Goal: Transaction & Acquisition: Purchase product/service

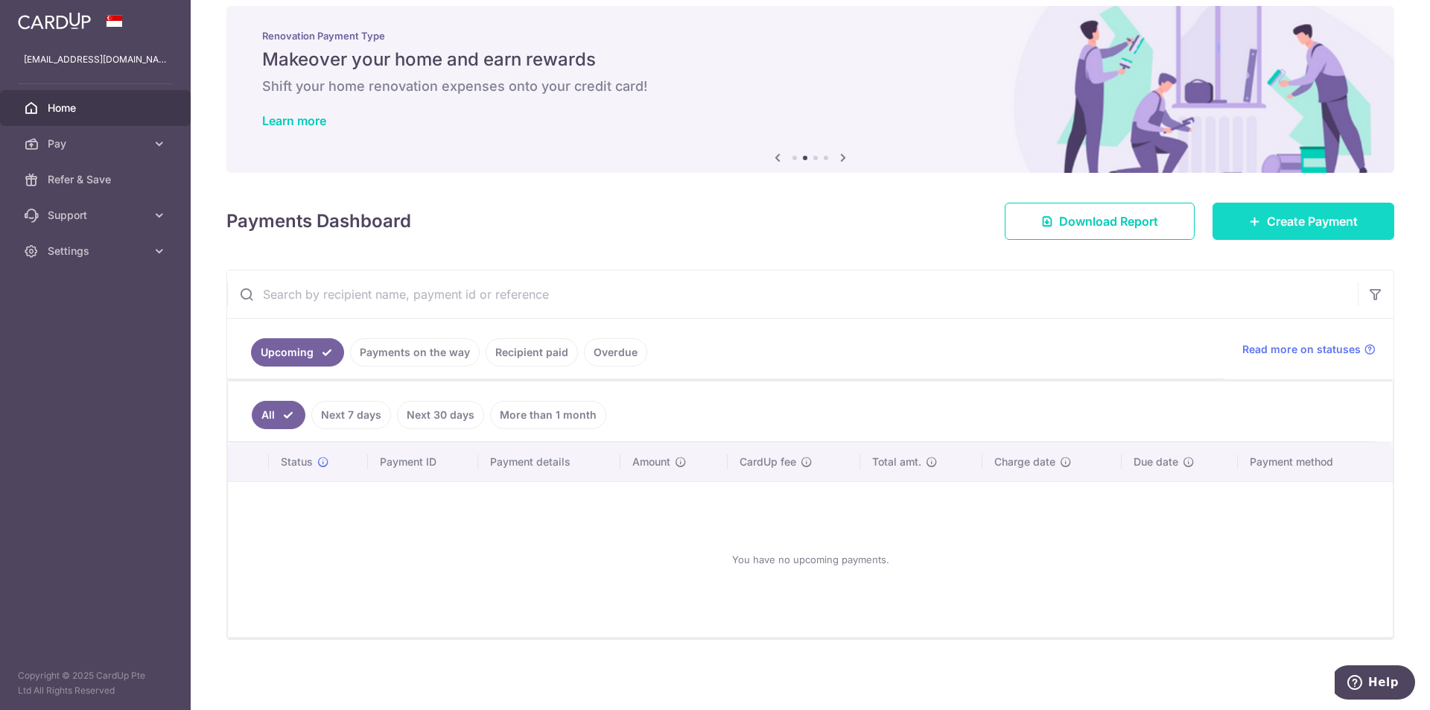
click at [1282, 230] on link "Create Payment" at bounding box center [1304, 221] width 182 height 37
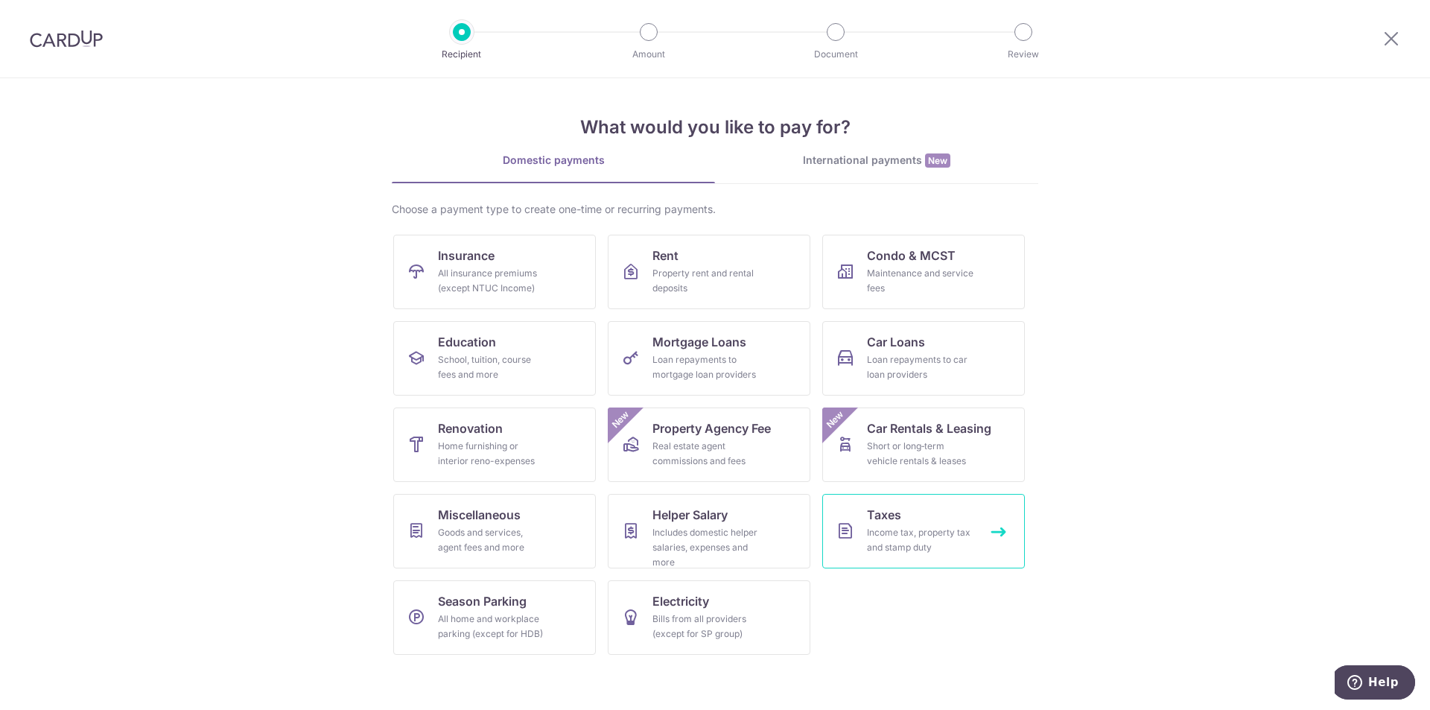
click at [892, 532] on div "Income tax, property tax and stamp duty" at bounding box center [920, 540] width 107 height 30
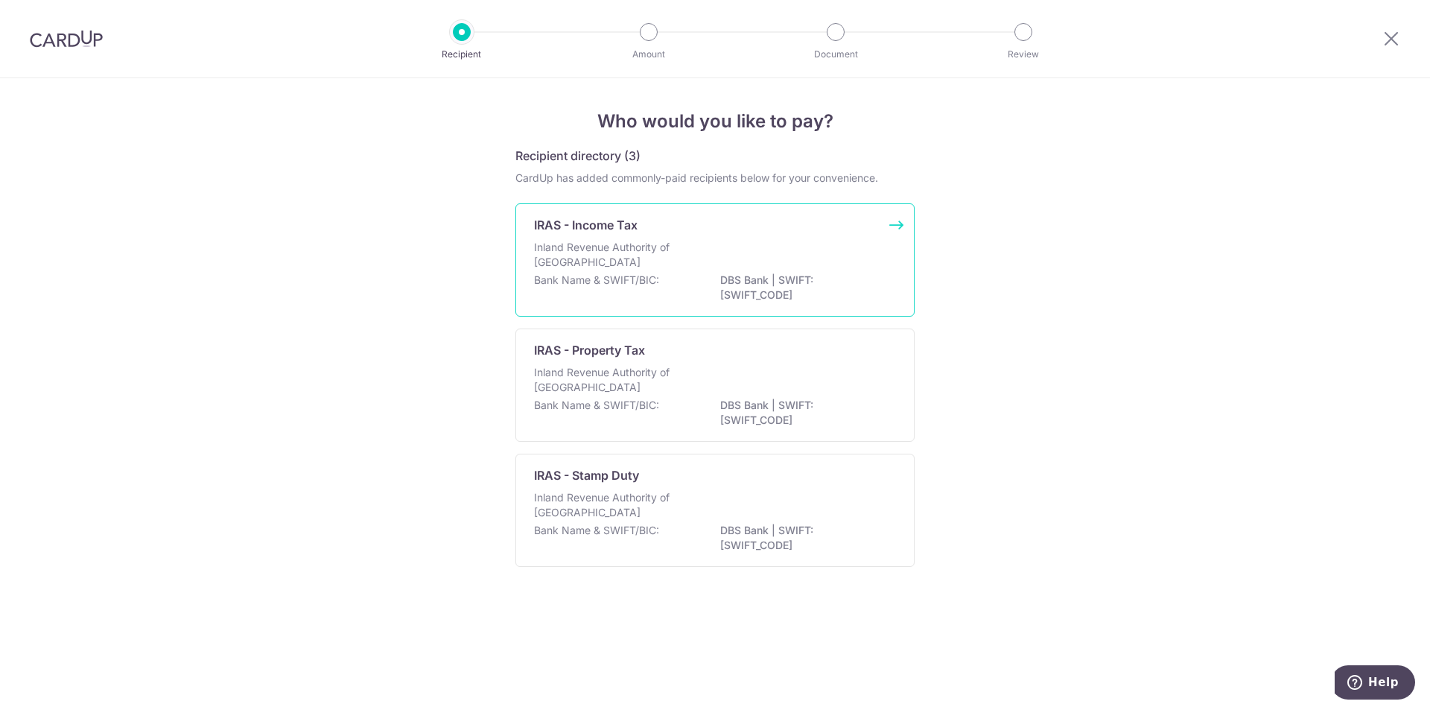
click at [650, 281] on p "Bank Name & SWIFT/BIC:" at bounding box center [596, 280] width 125 height 15
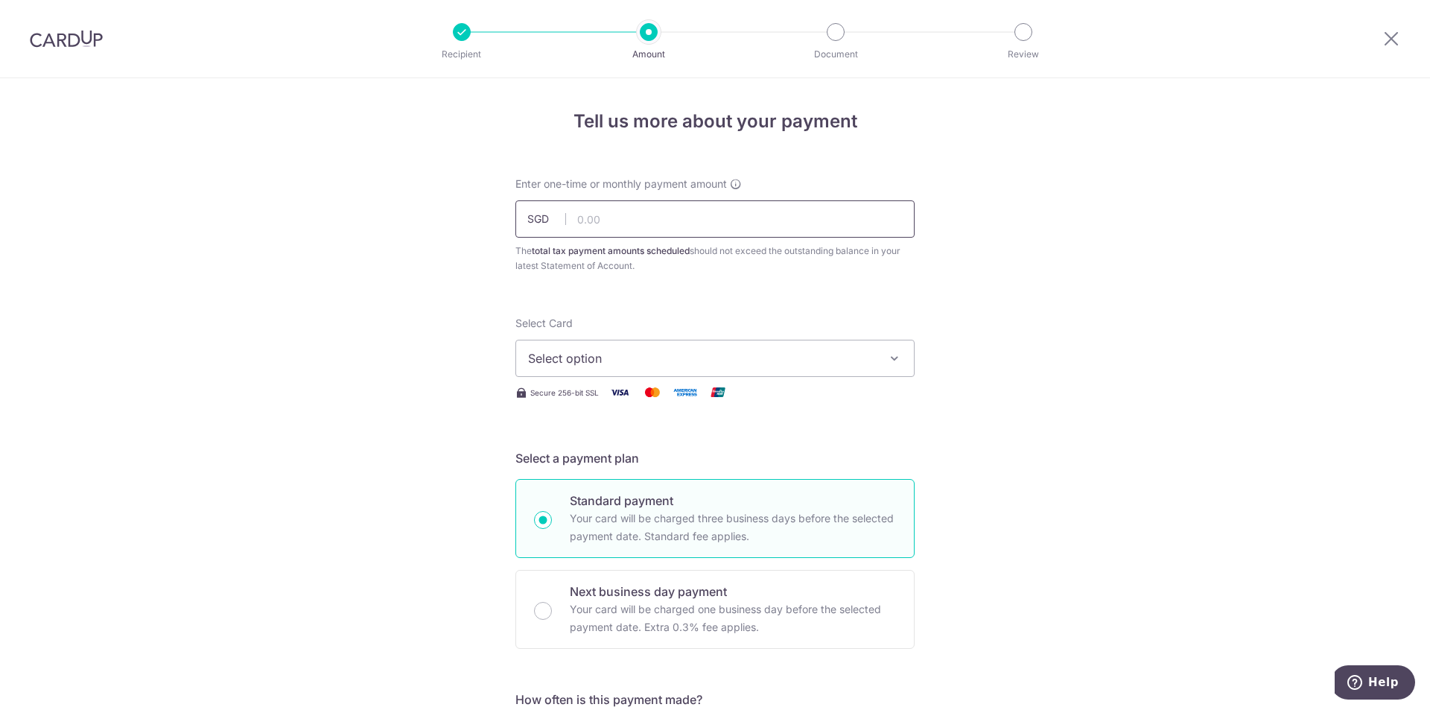
click at [660, 221] on input "text" at bounding box center [715, 218] width 399 height 37
type input "609.79"
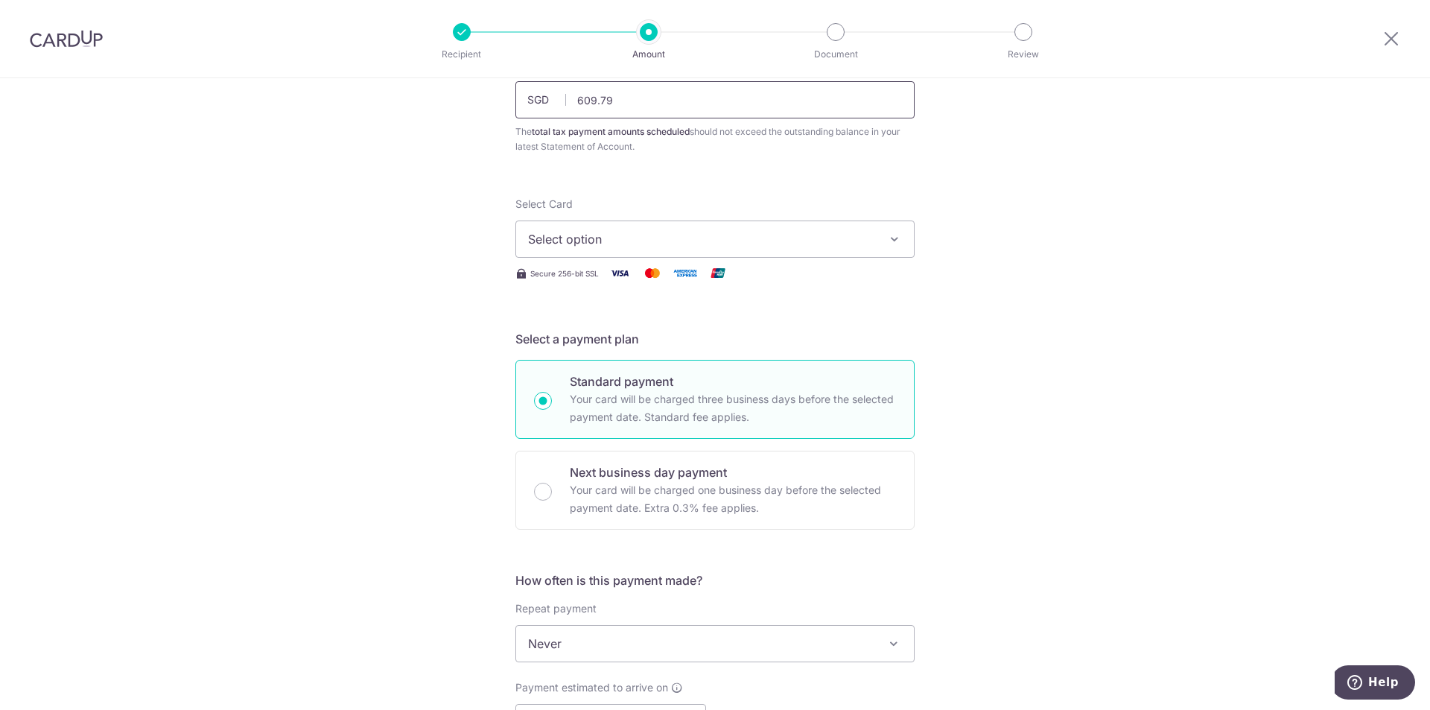
scroll to position [149, 0]
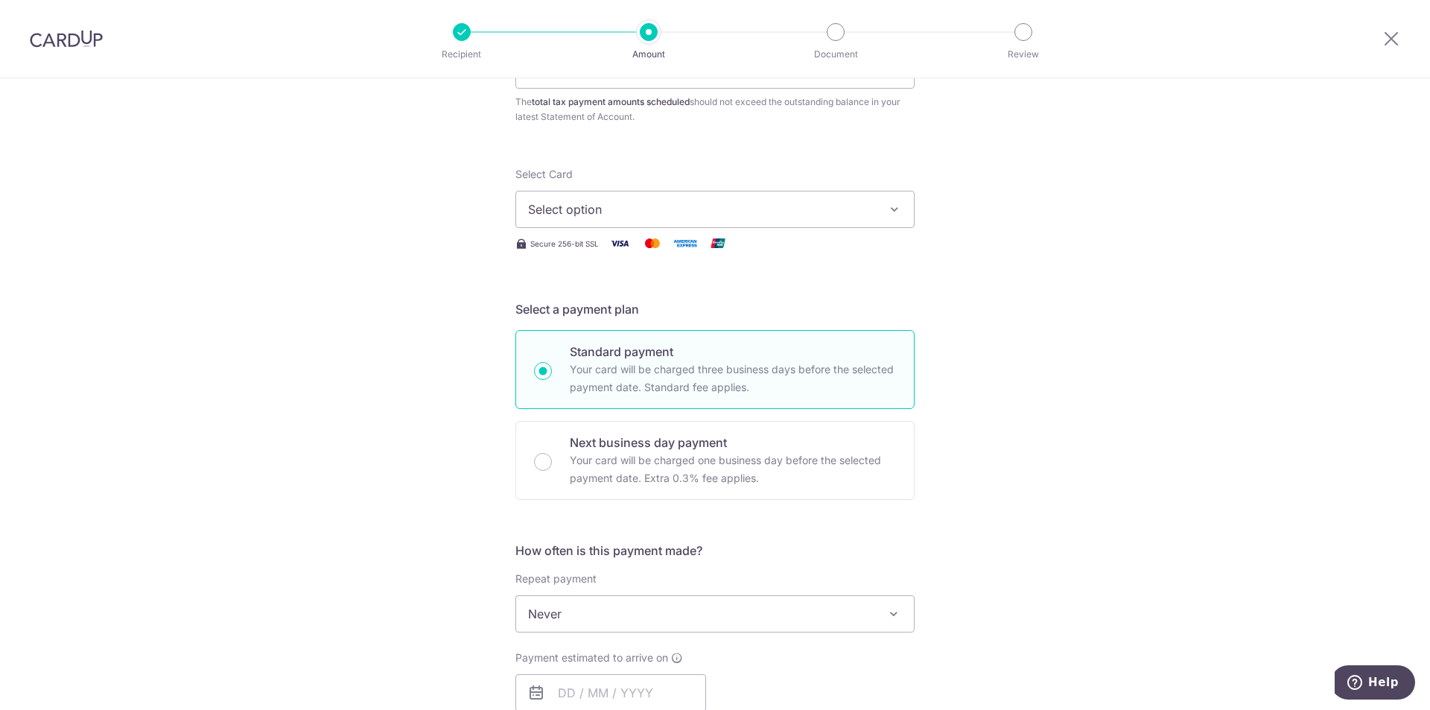
click at [696, 219] on button "Select option" at bounding box center [715, 209] width 399 height 37
click at [653, 287] on div "Your Cards" at bounding box center [715, 284] width 374 height 15
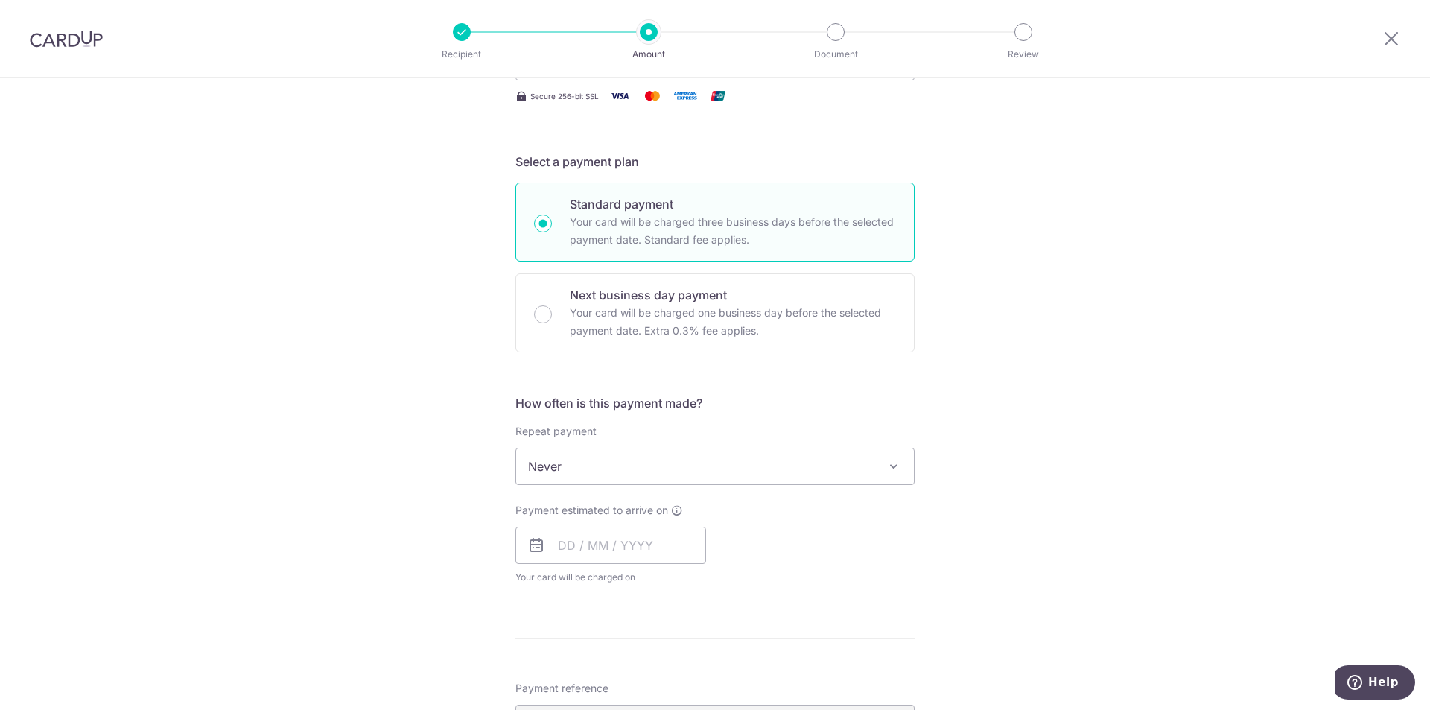
scroll to position [298, 0]
click at [650, 451] on span "Never" at bounding box center [715, 465] width 398 height 36
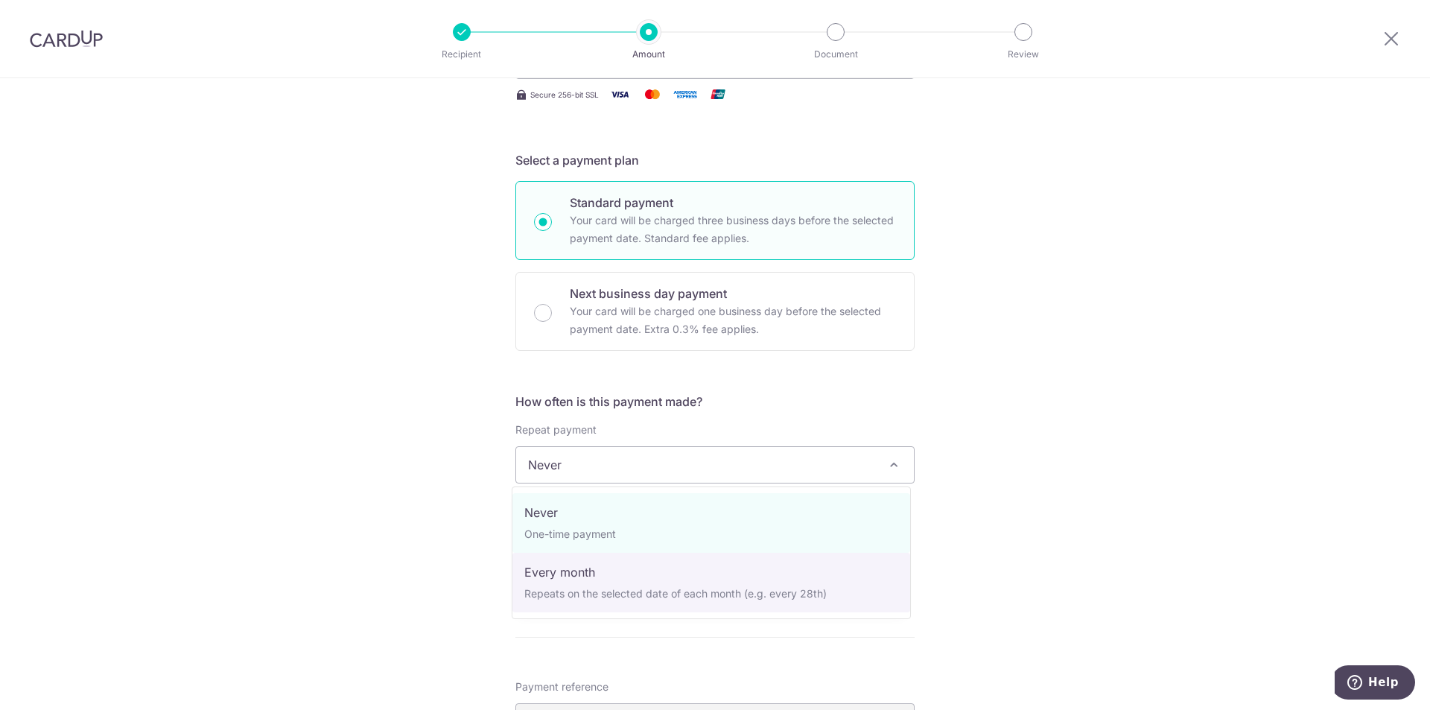
select select "3"
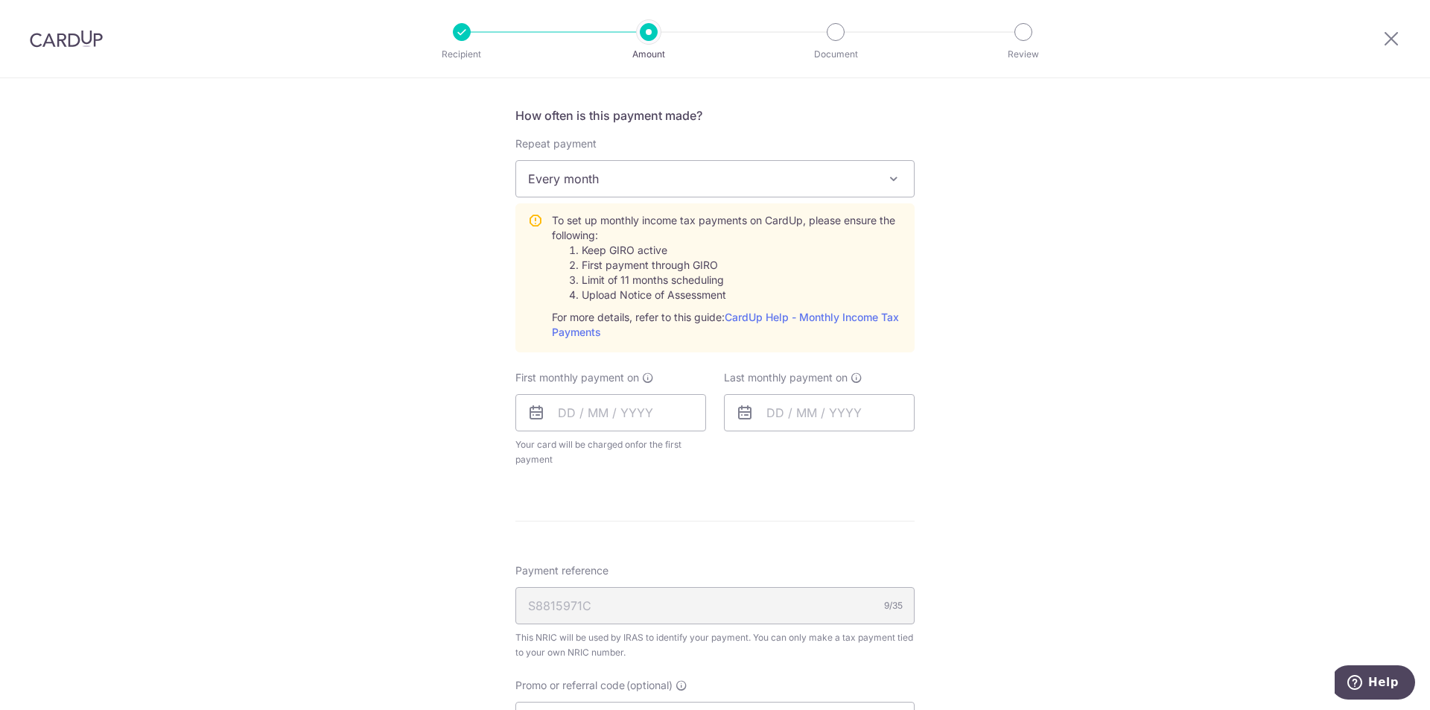
scroll to position [596, 0]
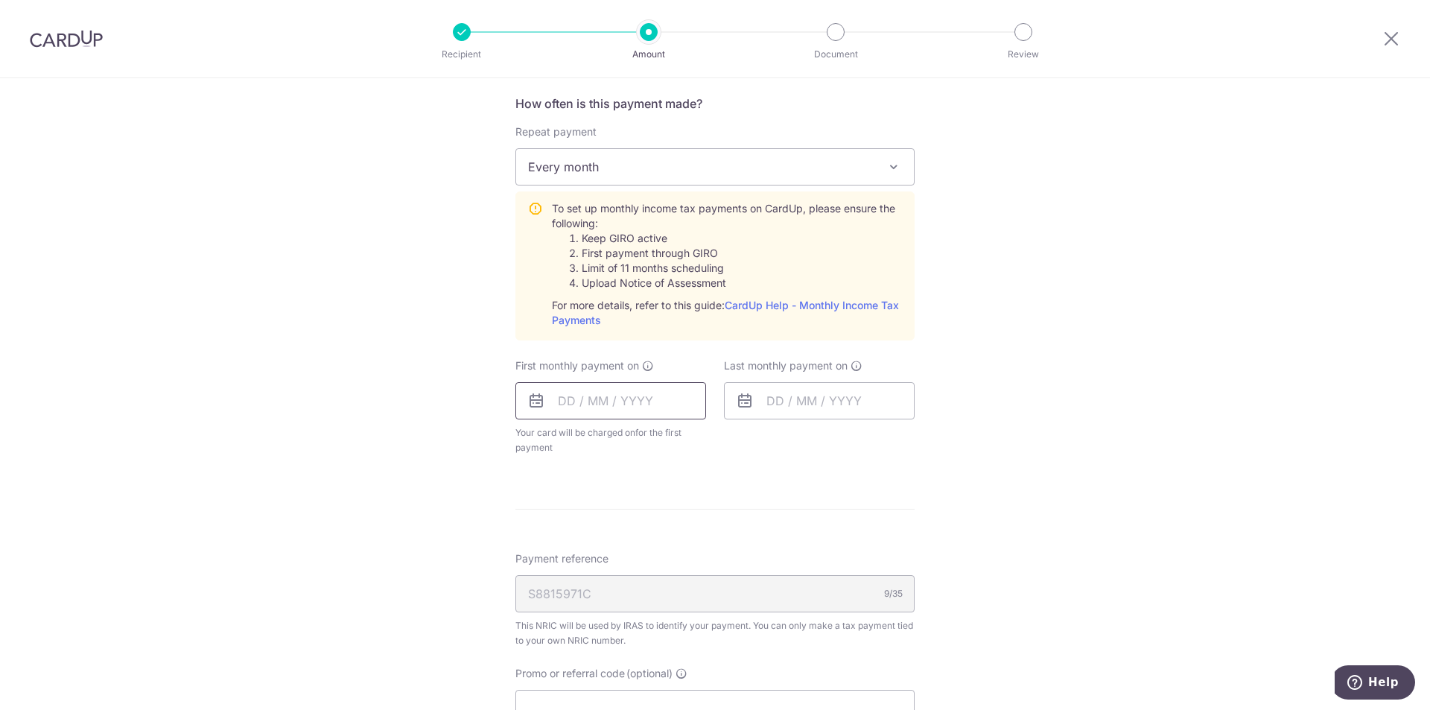
click at [673, 399] on input "text" at bounding box center [611, 400] width 191 height 37
click at [531, 492] on table "Sun Mon Tue Wed Thu Fri Sat 1 2 3 4 5 6 7 8 9 10 11 12 13 14 15 16 17 18 19 20 …" at bounding box center [635, 566] width 209 height 209
click at [696, 572] on link "15" at bounding box center [695, 566] width 24 height 24
type input "[DATE]"
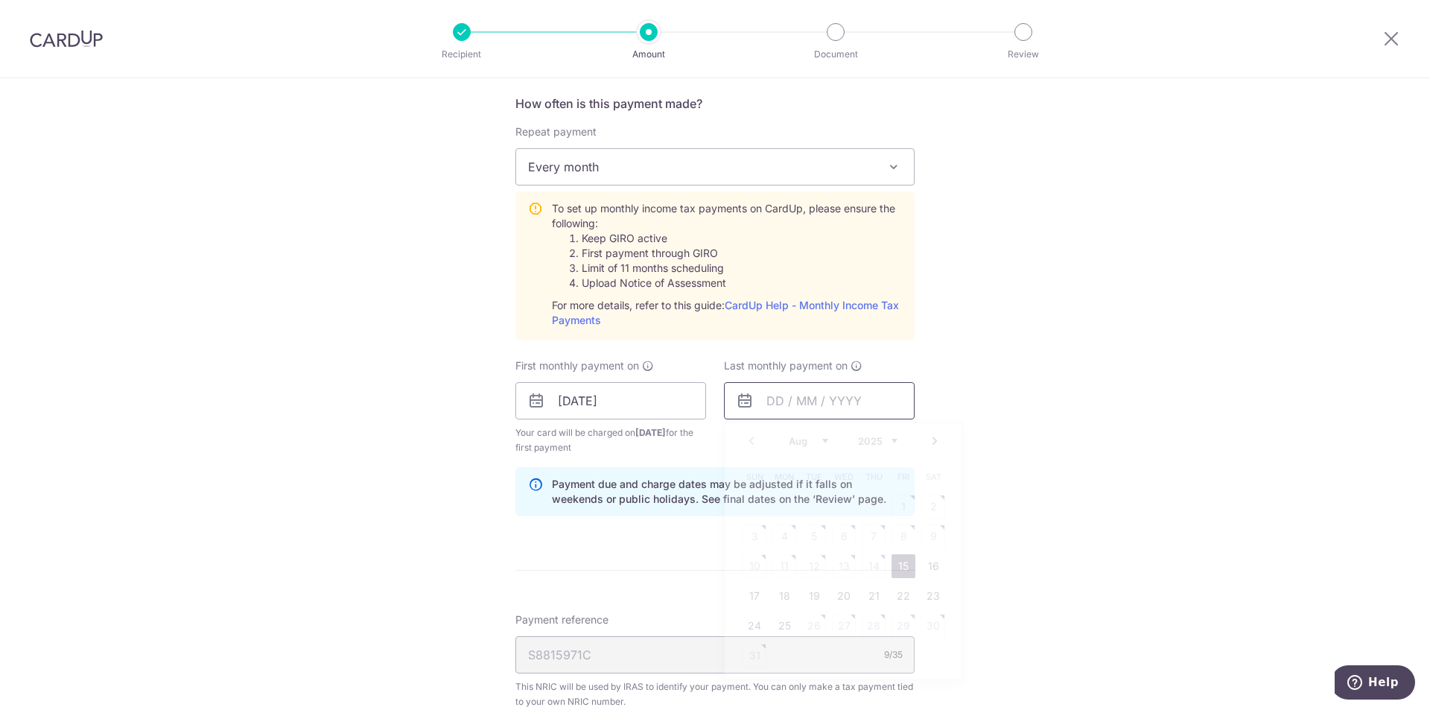
click at [829, 410] on input "text" at bounding box center [819, 400] width 191 height 37
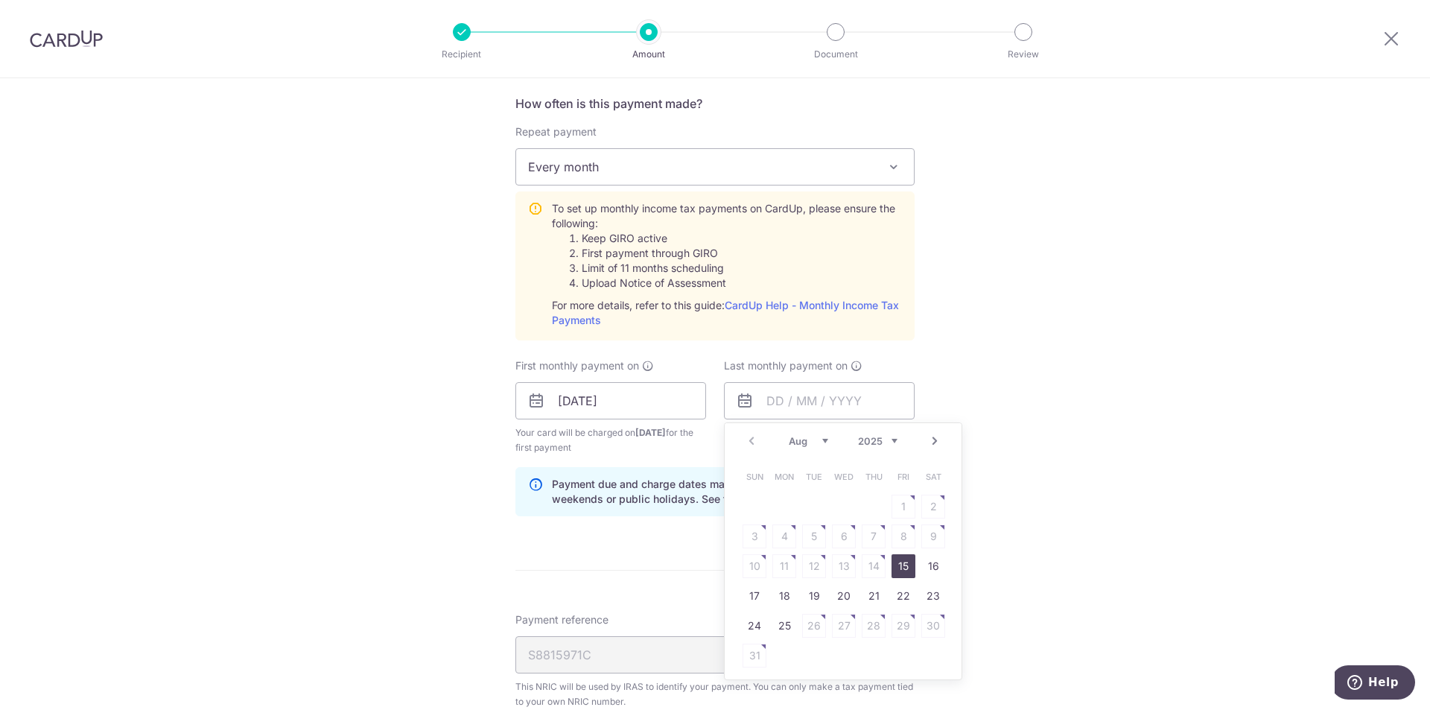
click at [929, 445] on link "Next" at bounding box center [935, 441] width 18 height 18
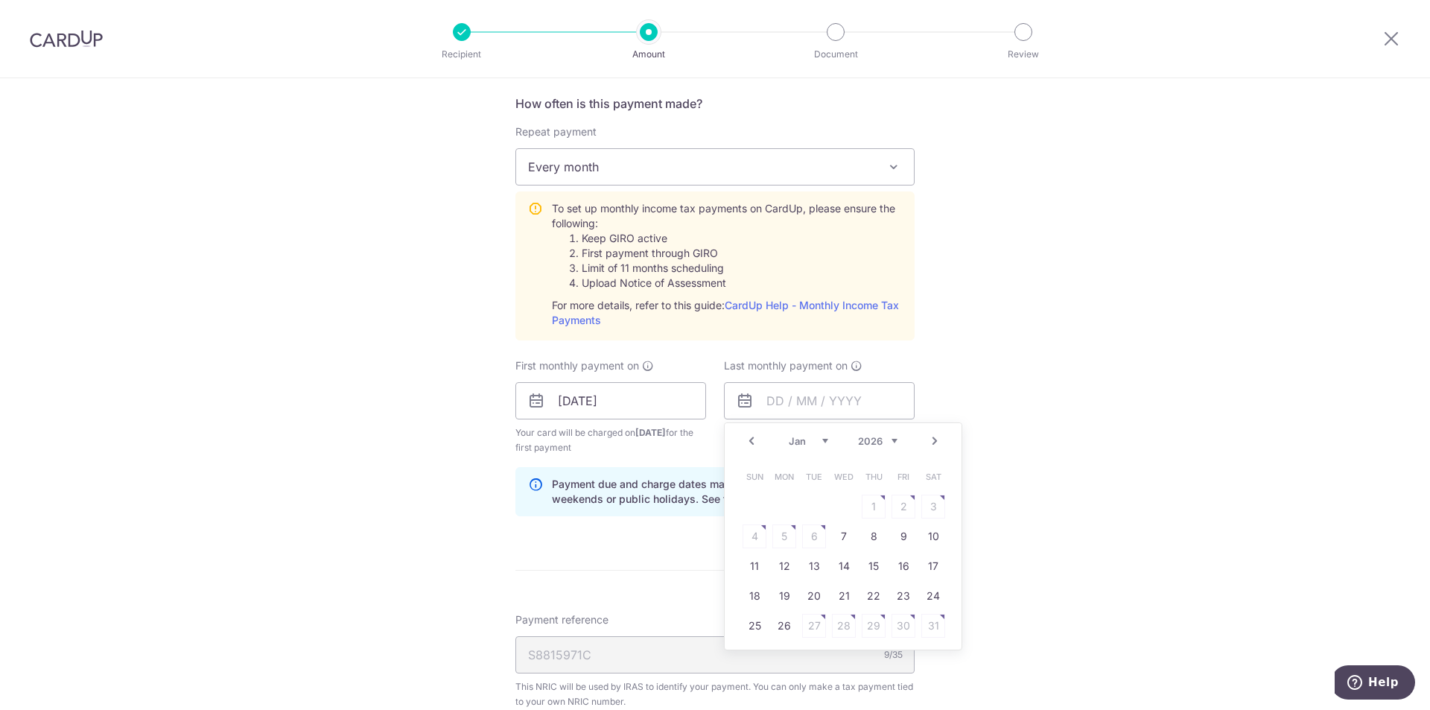
click at [929, 445] on link "Next" at bounding box center [935, 441] width 18 height 18
click at [746, 444] on link "Prev" at bounding box center [752, 441] width 18 height 18
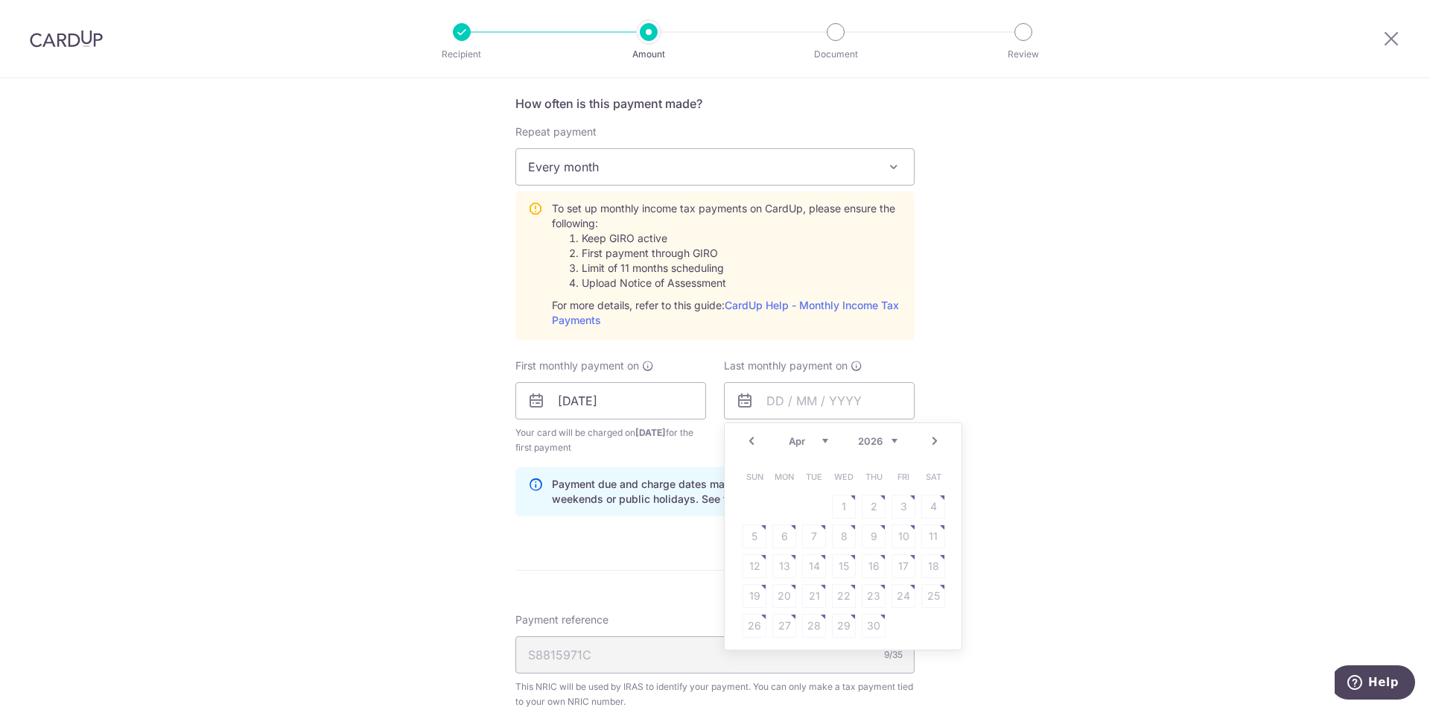
click at [843, 539] on table "Sun Mon Tue Wed Thu Fri Sat 1 2 3 4 5 6 7 8 9 10 11 12 13 14 15 16 17 18 19 20 …" at bounding box center [844, 551] width 209 height 179
click at [868, 510] on table "Sun Mon Tue Wed Thu Fri Sat 1 2 3 4 5 6 7 8 9 10 11 12 13 14 15 16 17 18 19 20 …" at bounding box center [844, 551] width 209 height 179
click at [755, 444] on link "Prev" at bounding box center [752, 441] width 18 height 18
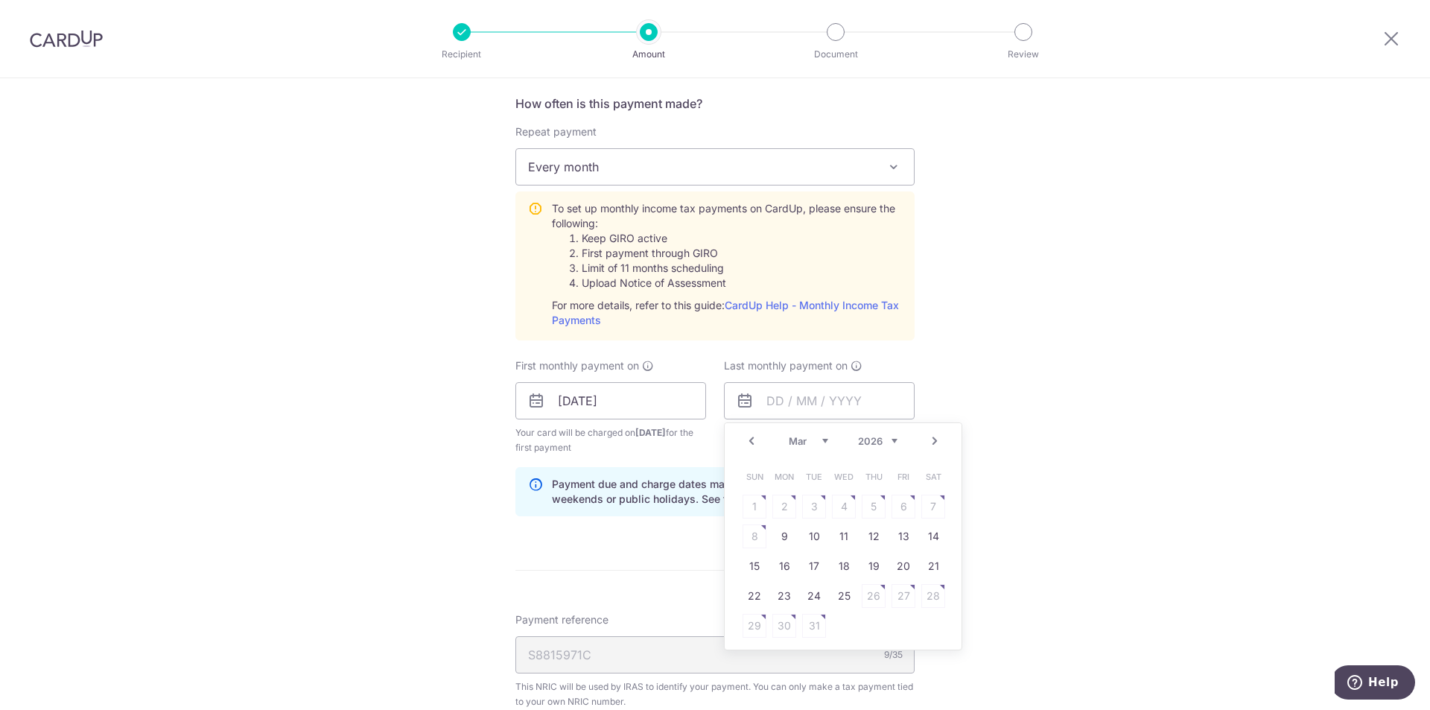
click at [927, 441] on link "Next" at bounding box center [935, 441] width 18 height 18
click at [850, 538] on table "Sun Mon Tue Wed Thu Fri Sat 1 2 3 4 5 6 7 8 9 10 11 12 13 14 15 16 17 18 19 20 …" at bounding box center [844, 551] width 209 height 179
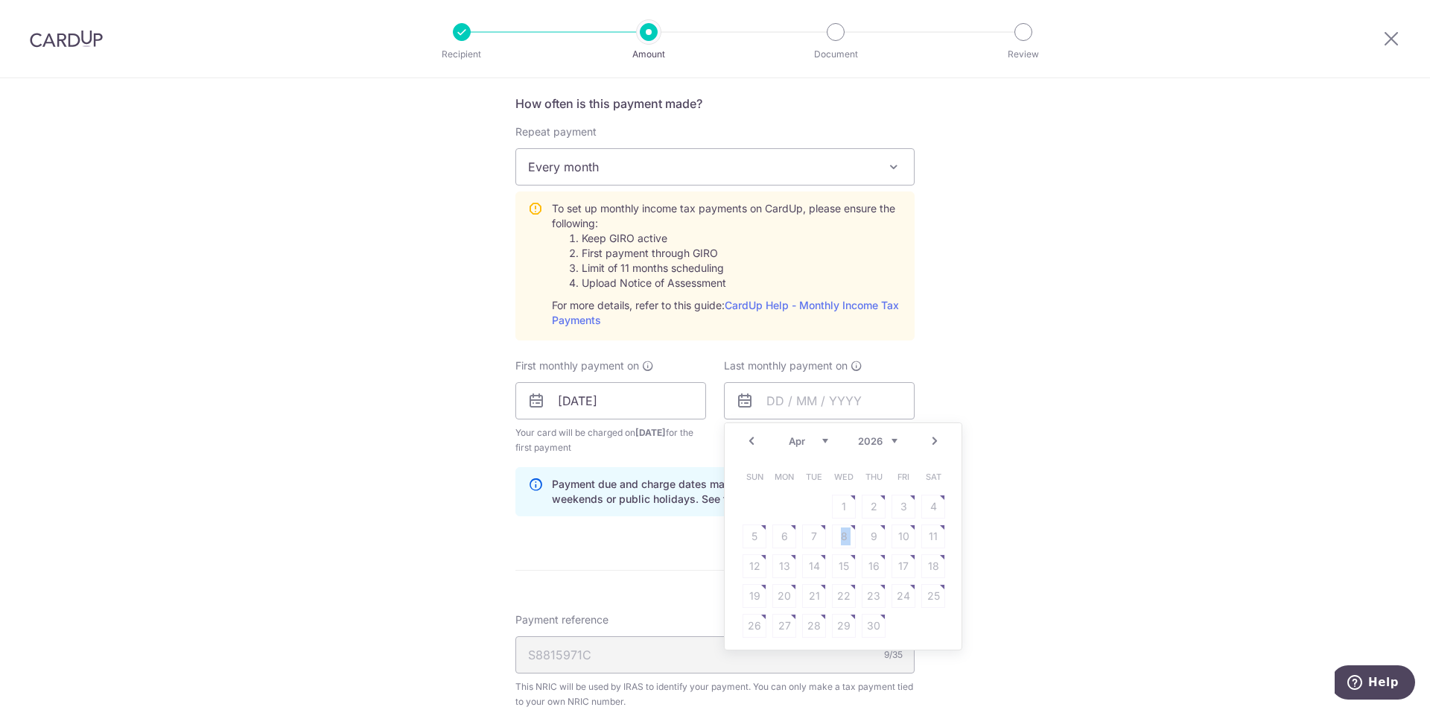
click at [850, 538] on table "Sun Mon Tue Wed Thu Fri Sat 1 2 3 4 5 6 7 8 9 10 11 12 13 14 15 16 17 18 19 20 …" at bounding box center [844, 551] width 209 height 179
click at [881, 535] on table "Sun Mon Tue Wed Thu Fri Sat 1 2 3 4 5 6 7 8 9 10 11 12 13 14 15 16 17 18 19 20 …" at bounding box center [844, 551] width 209 height 179
click at [872, 571] on table "Sun Mon Tue Wed Thu Fri Sat 1 2 3 4 5 6 7 8 9 10 11 12 13 14 15 16 17 18 19 20 …" at bounding box center [844, 551] width 209 height 179
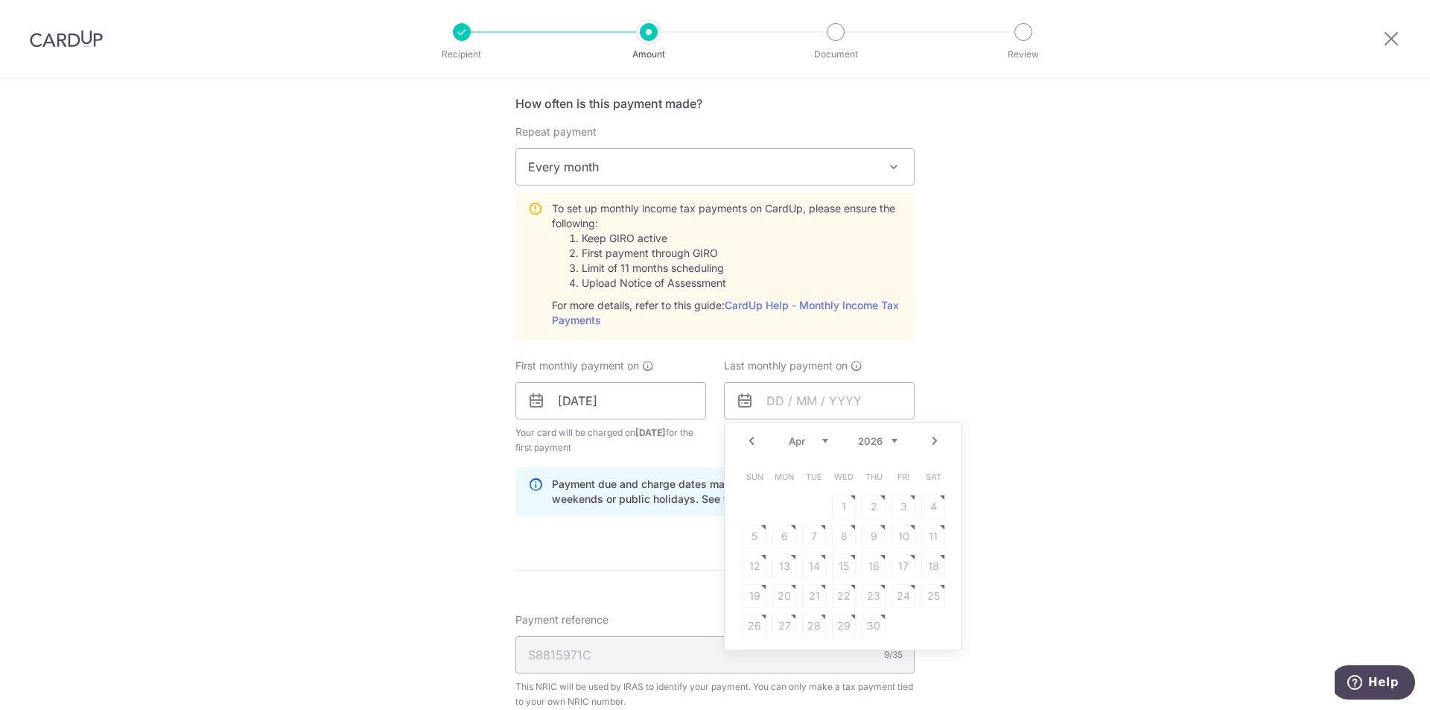
click at [868, 594] on table "Sun Mon Tue Wed Thu Fri Sat 1 2 3 4 5 6 7 8 9 10 11 12 13 14 15 16 17 18 19 20 …" at bounding box center [844, 551] width 209 height 179
click at [869, 594] on table "Sun Mon Tue Wed Thu Fri Sat 1 2 3 4 5 6 7 8 9 10 11 12 13 14 15 16 17 18 19 20 …" at bounding box center [844, 551] width 209 height 179
click at [800, 603] on table "Sun Mon Tue Wed Thu Fri Sat 1 2 3 4 5 6 7 8 9 10 11 12 13 14 15 16 17 18 19 20 …" at bounding box center [844, 551] width 209 height 179
click at [654, 554] on form "Enter one-time or monthly payment amount SGD 609.79 609.79 The total tax paymen…" at bounding box center [715, 304] width 399 height 1446
click at [770, 396] on input "text" at bounding box center [819, 400] width 191 height 37
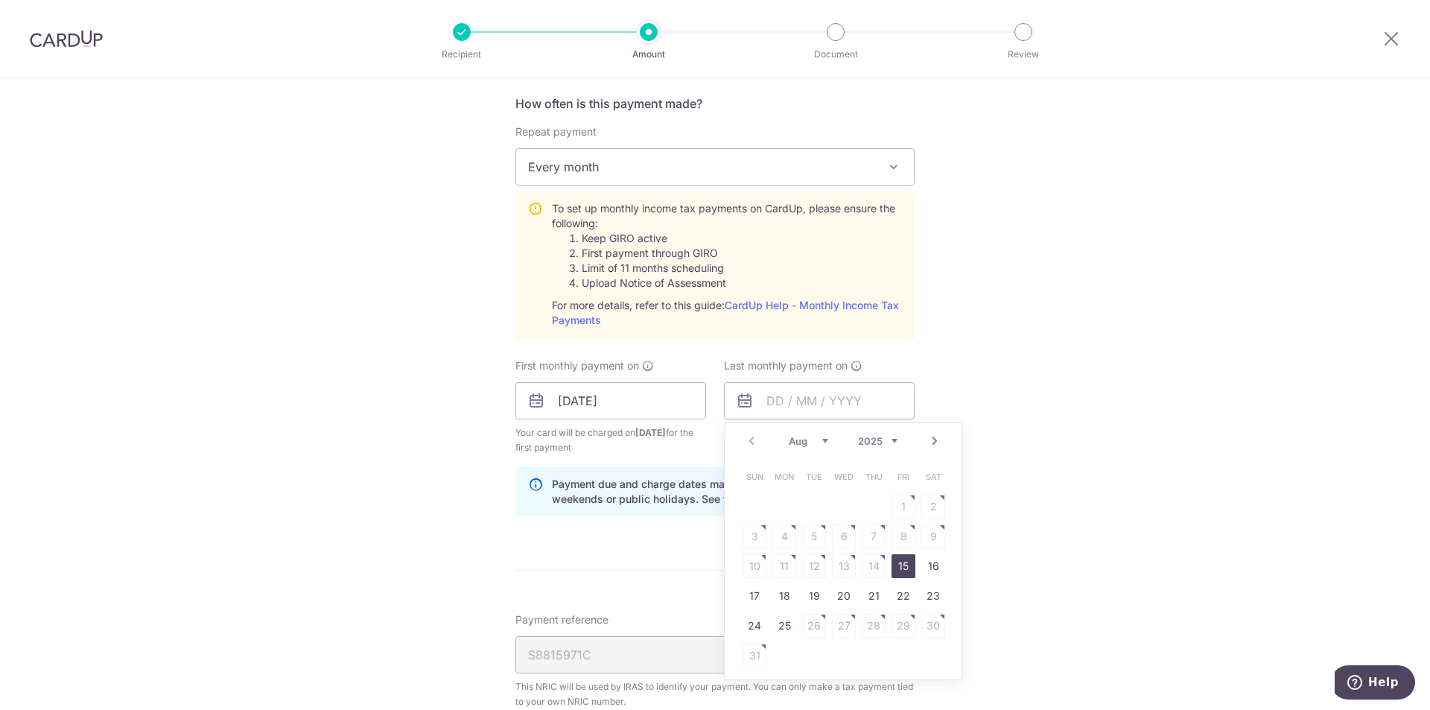
click at [931, 434] on link "Next" at bounding box center [935, 441] width 18 height 18
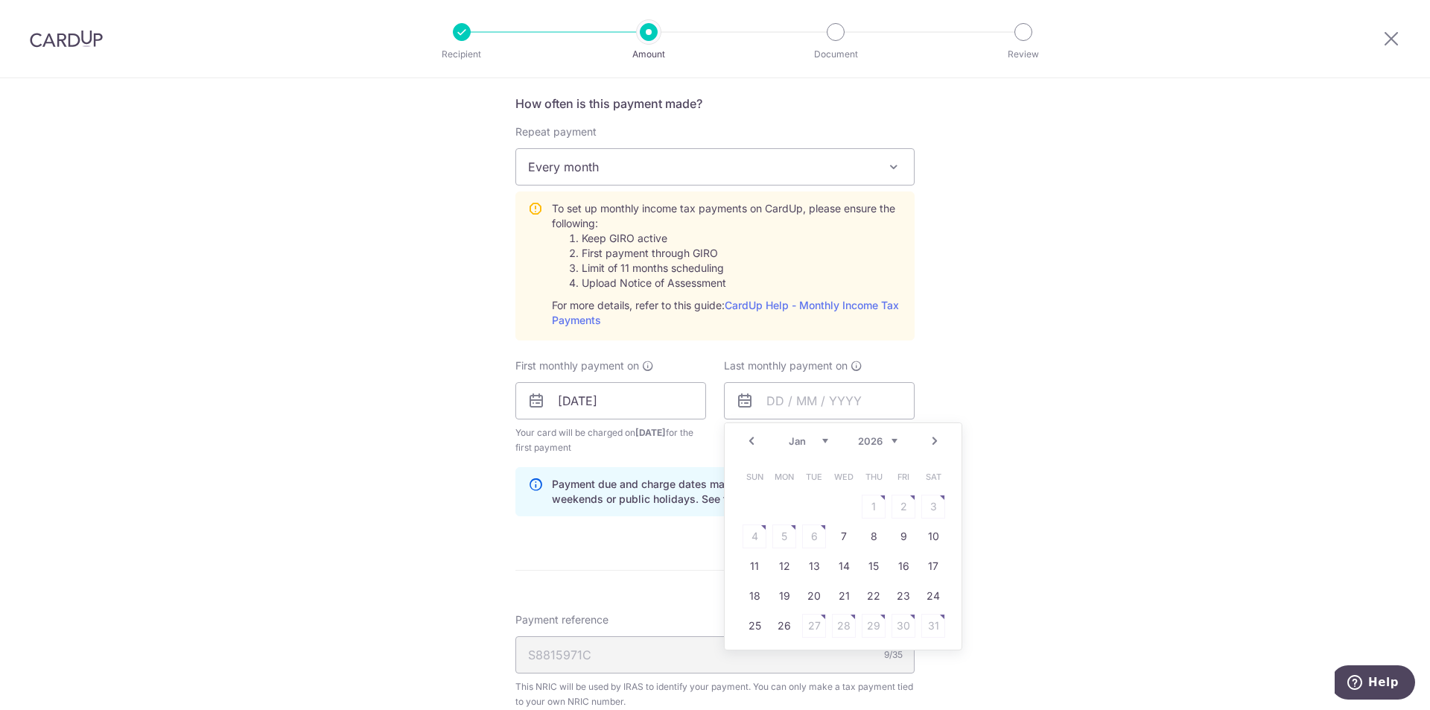
click at [931, 434] on link "Next" at bounding box center [935, 441] width 18 height 18
click at [612, 556] on form "Enter one-time or monthly payment amount SGD 609.79 609.79 The total tax paymen…" at bounding box center [715, 304] width 399 height 1446
click at [864, 401] on input "text" at bounding box center [819, 400] width 191 height 37
click at [927, 439] on link "Next" at bounding box center [935, 441] width 18 height 18
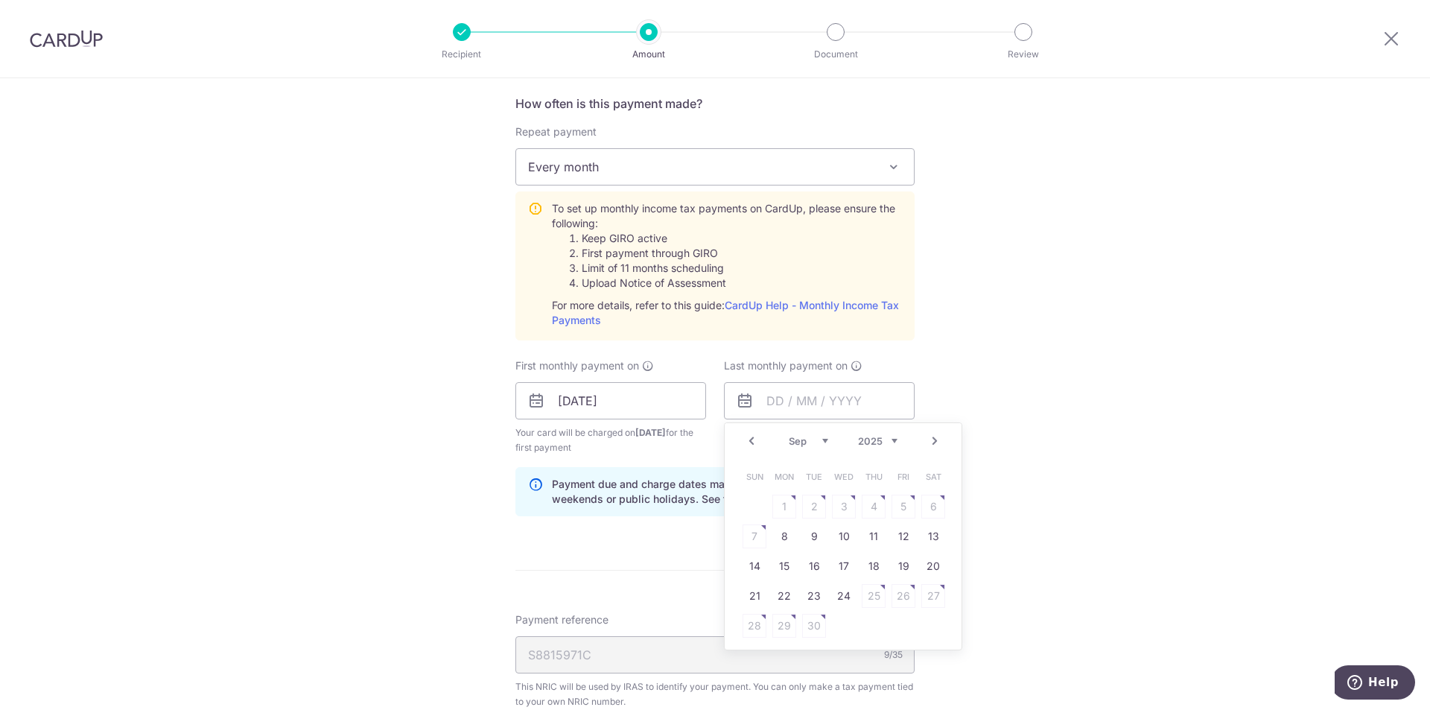
click at [927, 439] on link "Next" at bounding box center [935, 441] width 18 height 18
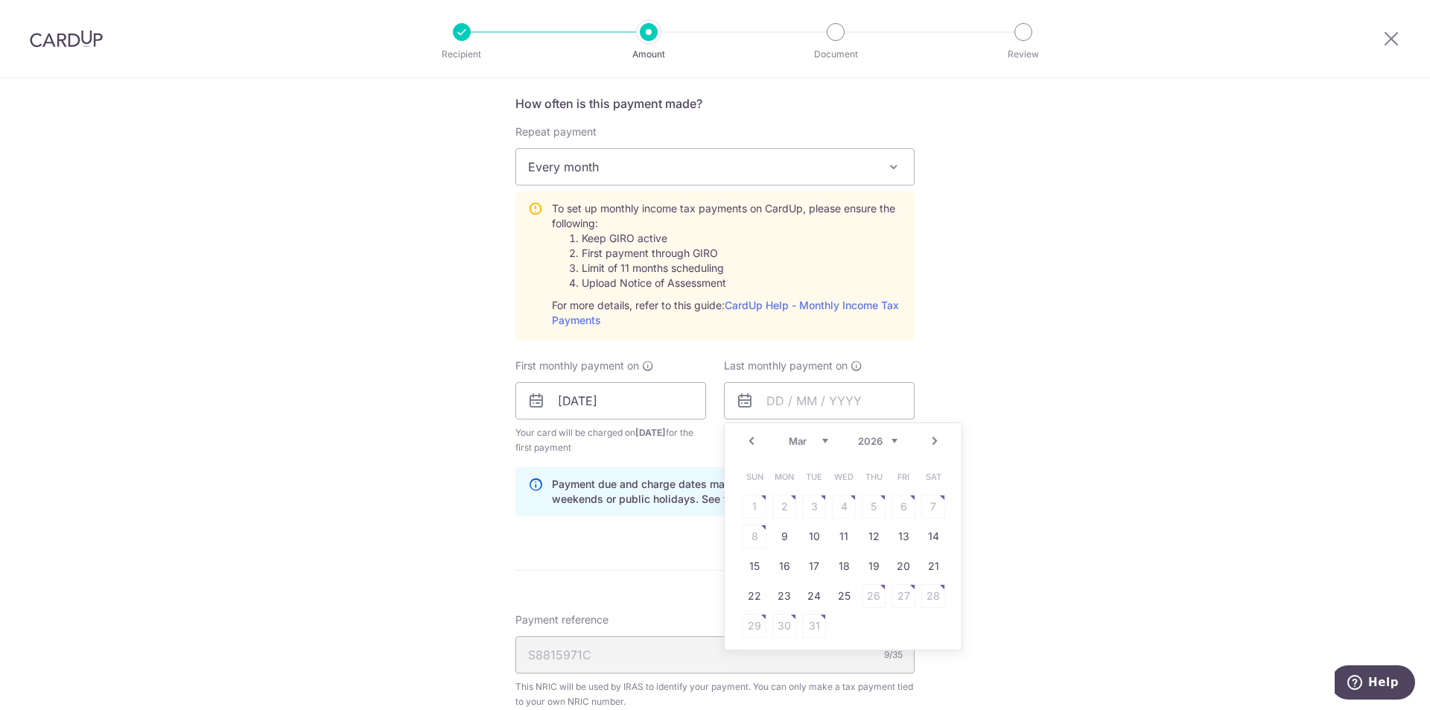
click at [927, 439] on link "Next" at bounding box center [935, 441] width 18 height 18
click at [850, 496] on table "Sun Mon Tue Wed Thu Fri Sat 1 2 3 4 5 6 7 8 9 10 11 12 13 14 15 16 17 18 19 20 …" at bounding box center [844, 551] width 209 height 179
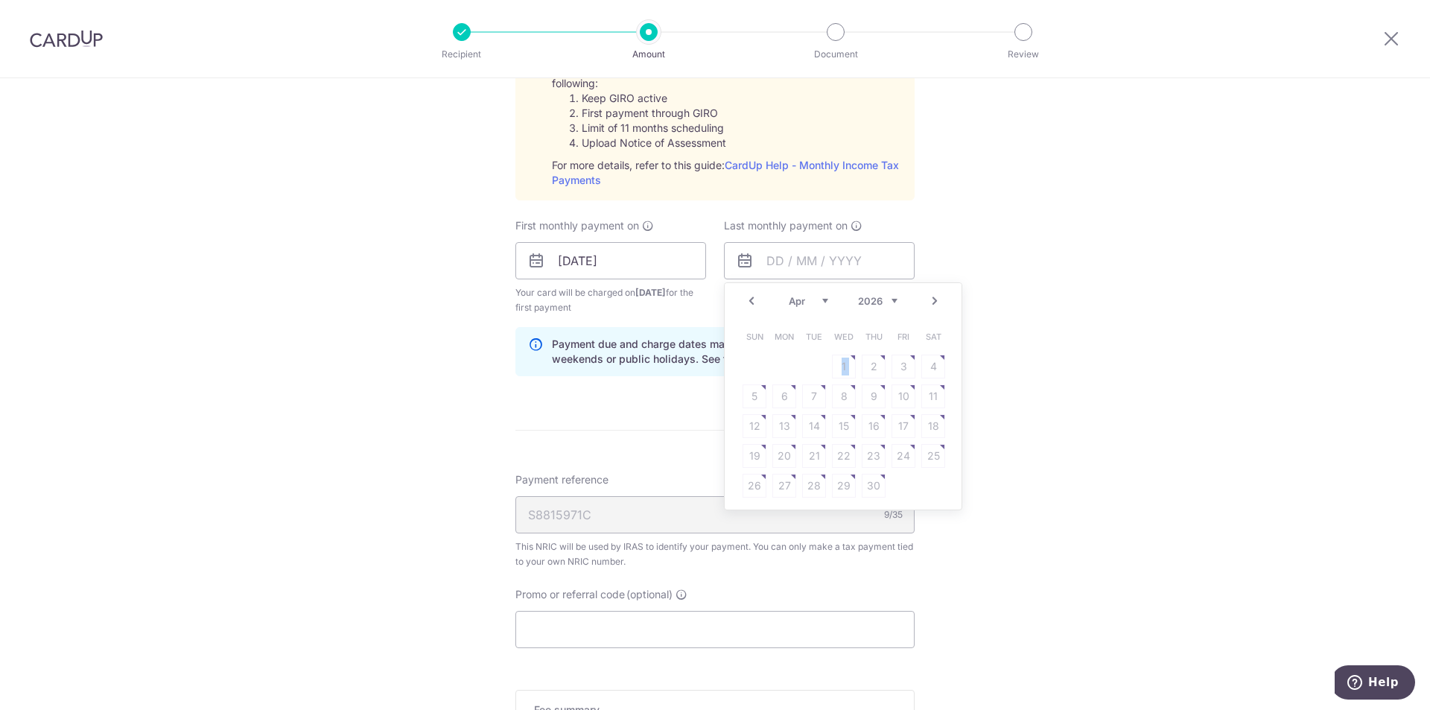
scroll to position [745, 0]
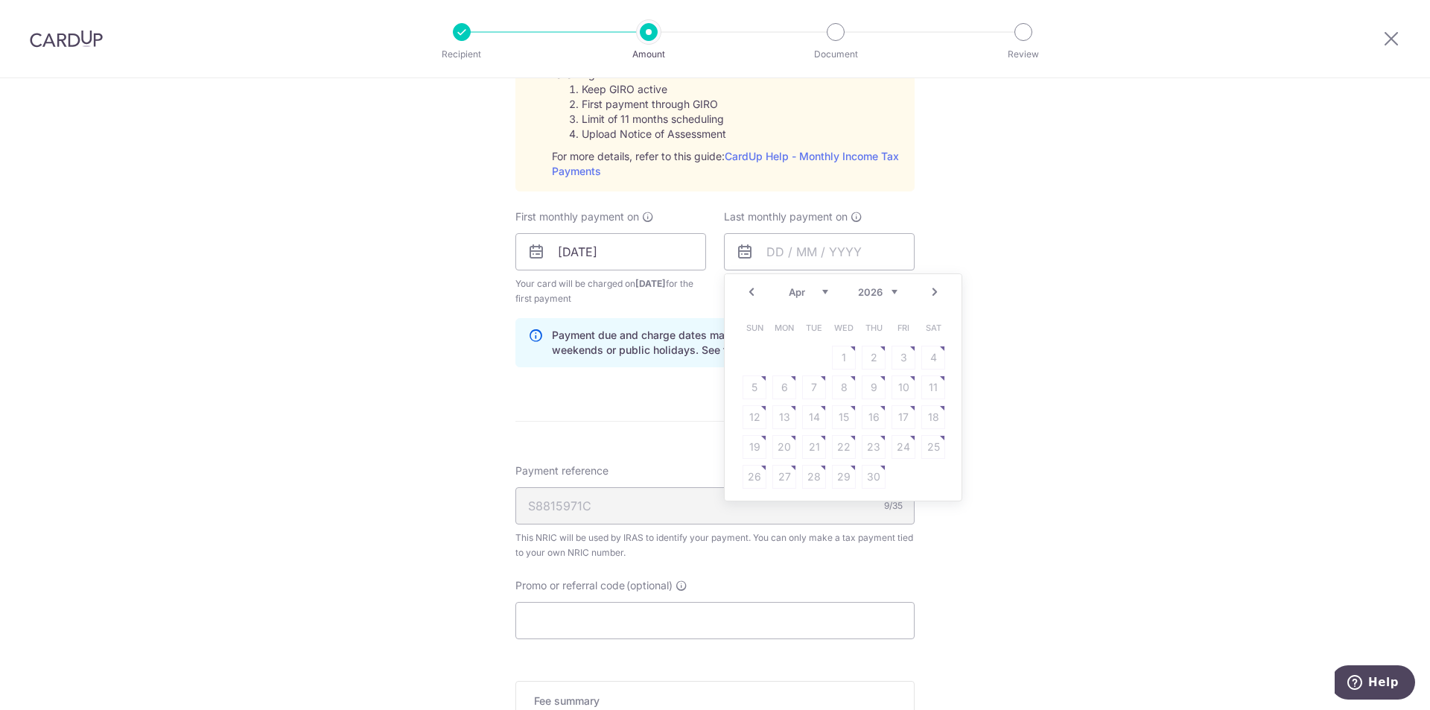
click at [927, 291] on link "Next" at bounding box center [935, 292] width 18 height 18
click at [743, 294] on link "Prev" at bounding box center [752, 292] width 18 height 18
click at [841, 383] on table "Sun Mon Tue Wed Thu Fri Sat 1 2 3 4 5 6 7 8 9 10 11 12 13 14 15 16 17 18 19 20 …" at bounding box center [844, 402] width 209 height 179
click at [1388, 676] on span "Help" at bounding box center [1383, 682] width 31 height 13
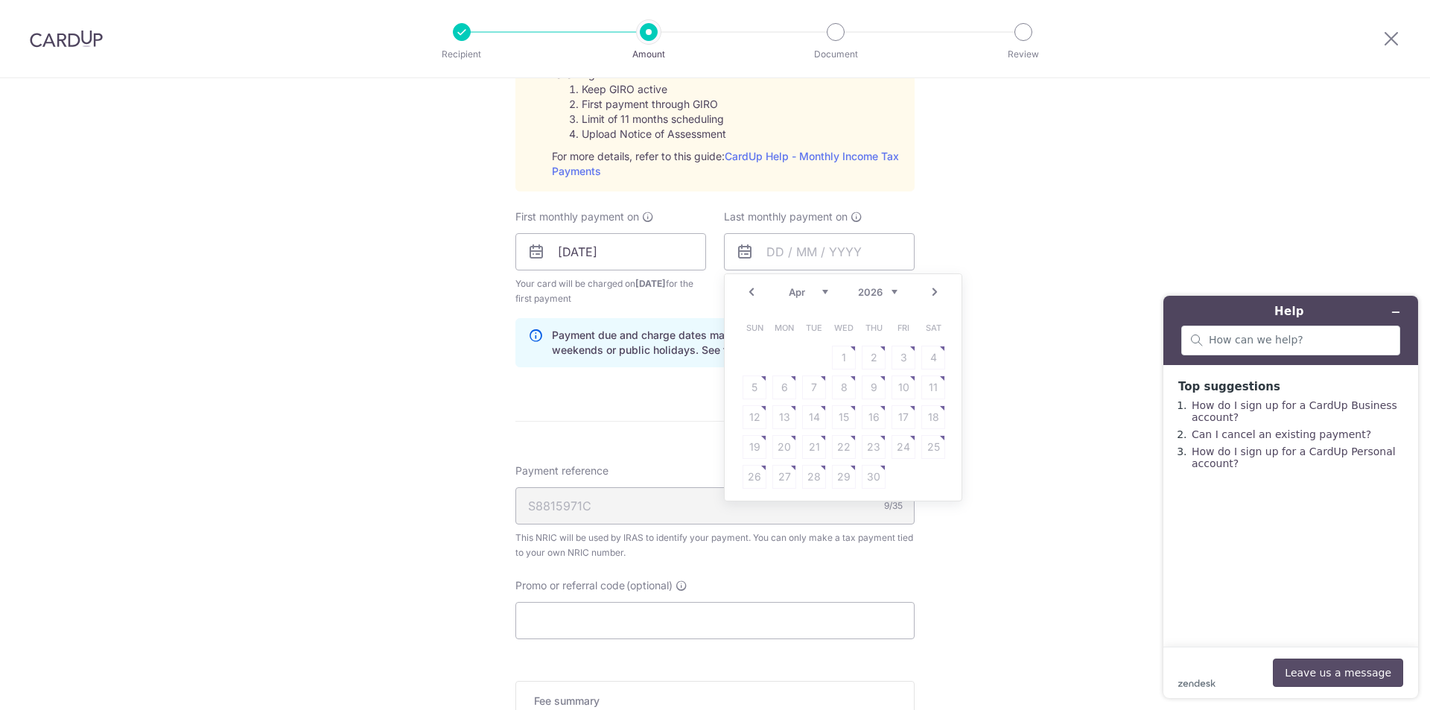
click at [1321, 662] on button "Leave us a message" at bounding box center [1338, 673] width 130 height 28
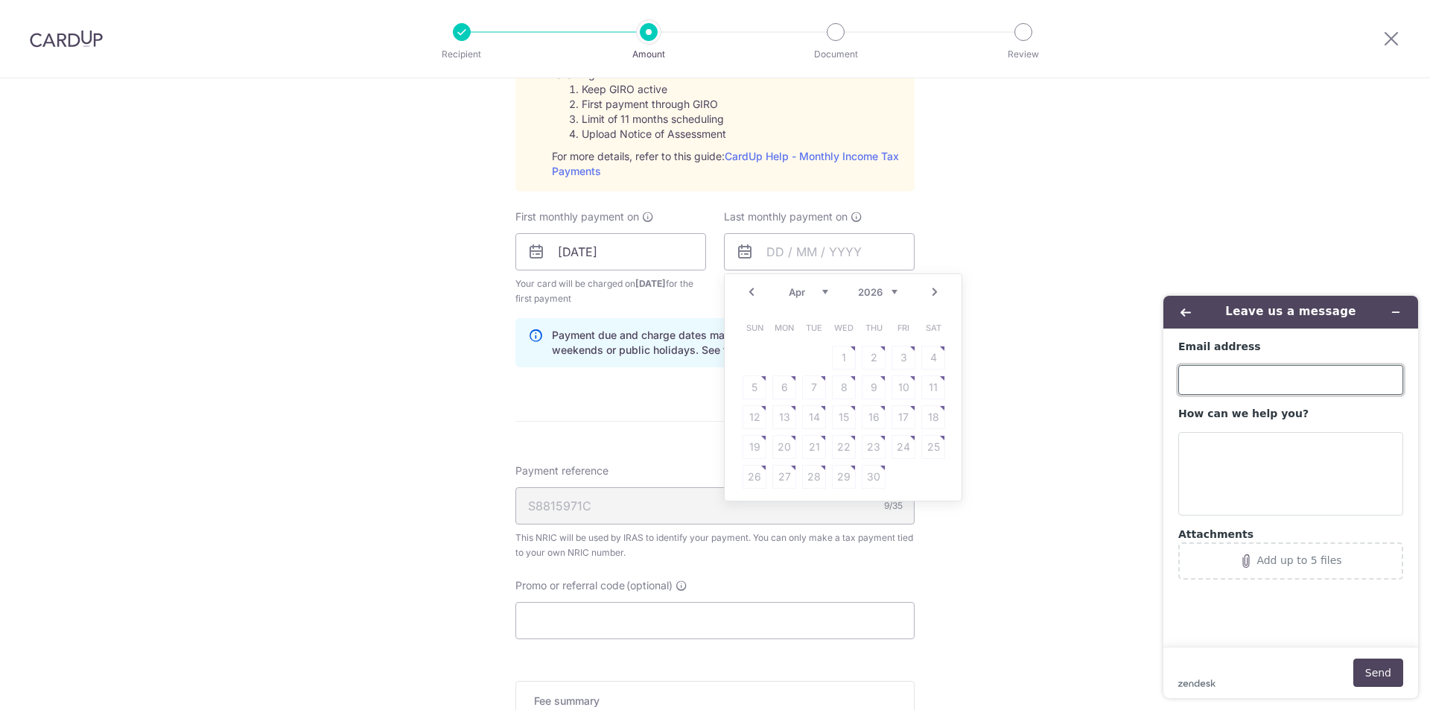
click at [1263, 376] on input "Email address" at bounding box center [1291, 380] width 225 height 30
type input "[EMAIL_ADDRESS][DOMAIN_NAME]"
click at [1274, 472] on textarea "How can we help you?" at bounding box center [1291, 473] width 225 height 83
click at [1272, 489] on textarea "How can we help you?" at bounding box center [1291, 473] width 225 height 83
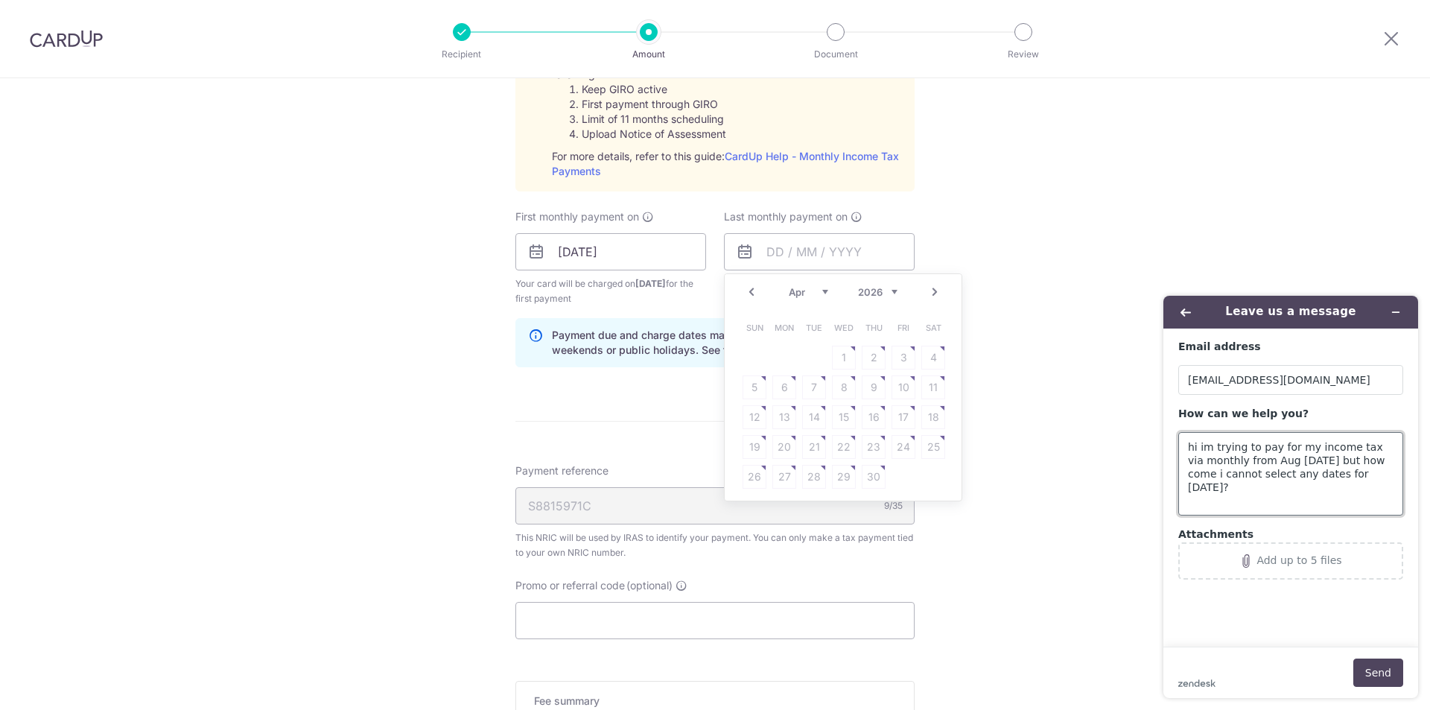
type textarea "hi im trying to pay for my income tax via monthly from Aug [DATE] but how come …"
click button "Add up to 5 files"
click at [1365, 677] on button "Send" at bounding box center [1379, 673] width 50 height 28
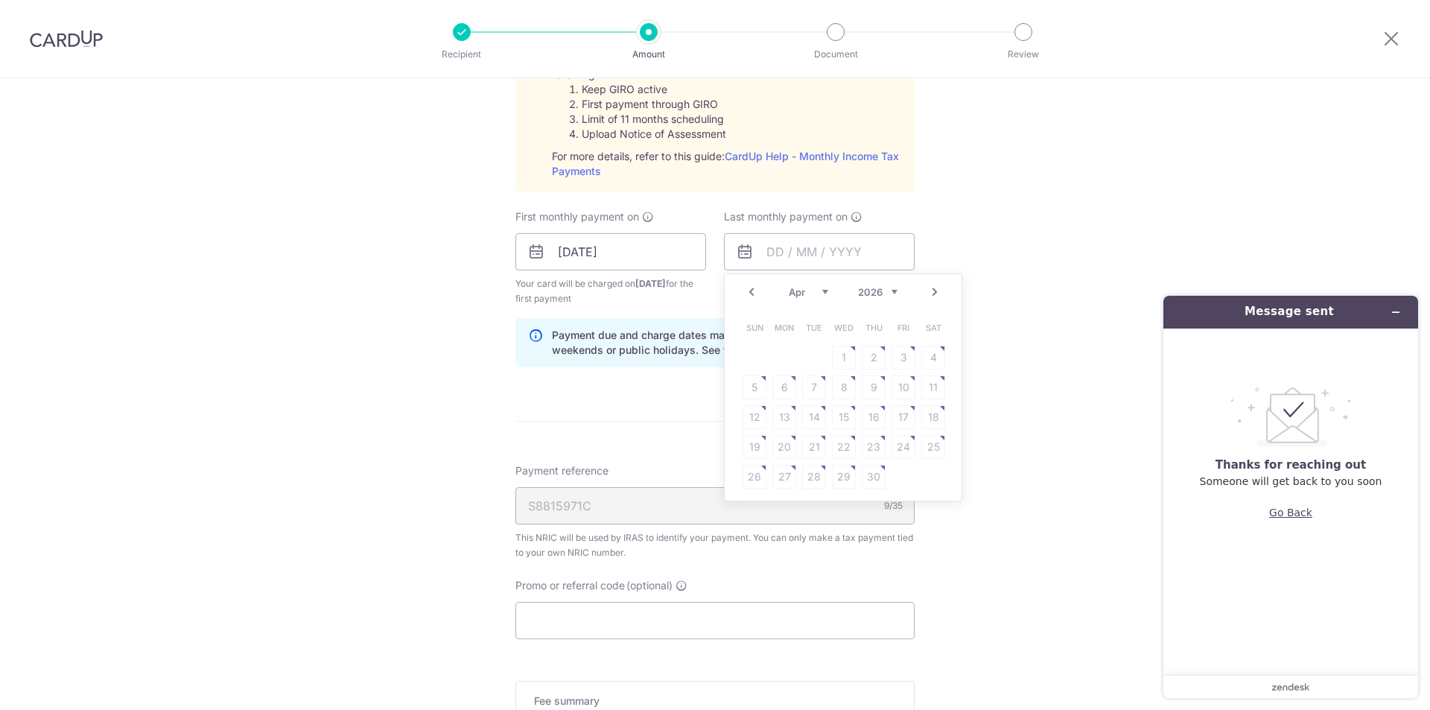
click at [1284, 516] on button "Go Back" at bounding box center [1290, 512] width 43 height 28
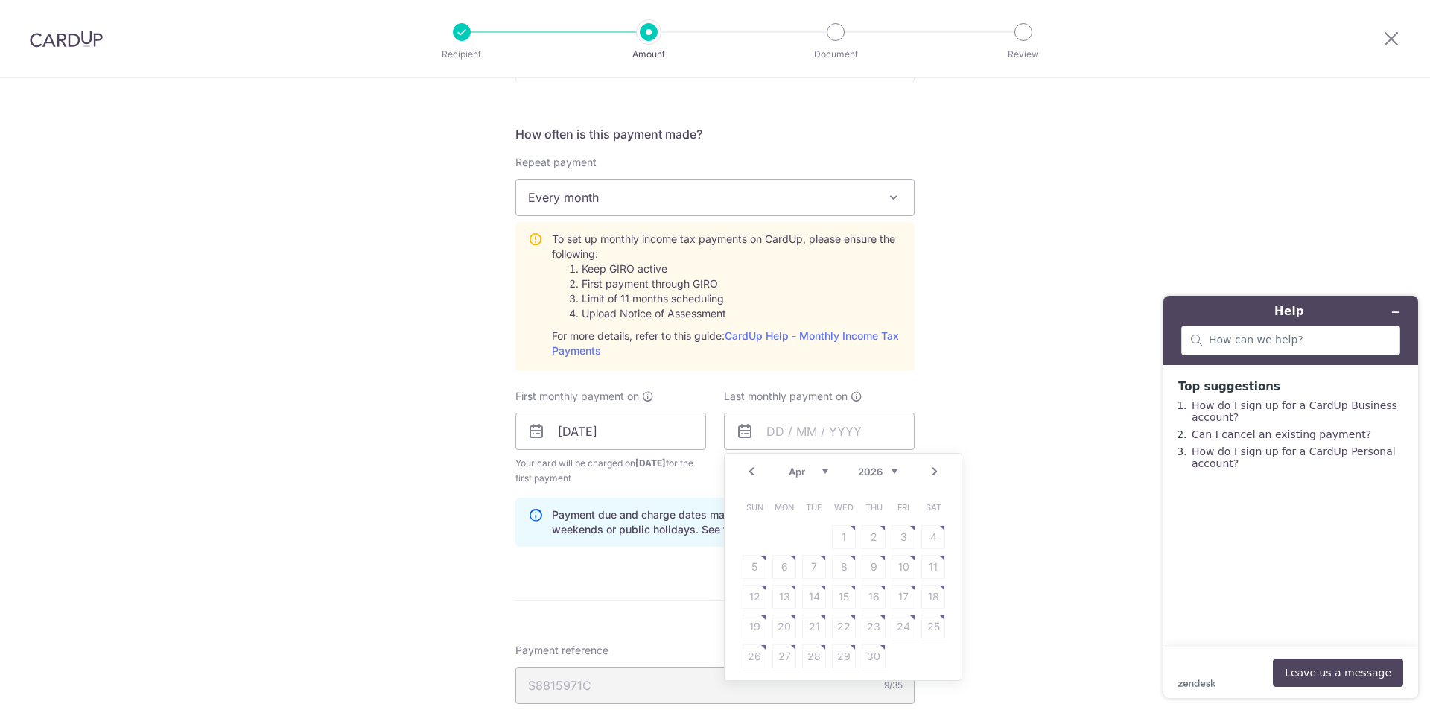
scroll to position [521, 0]
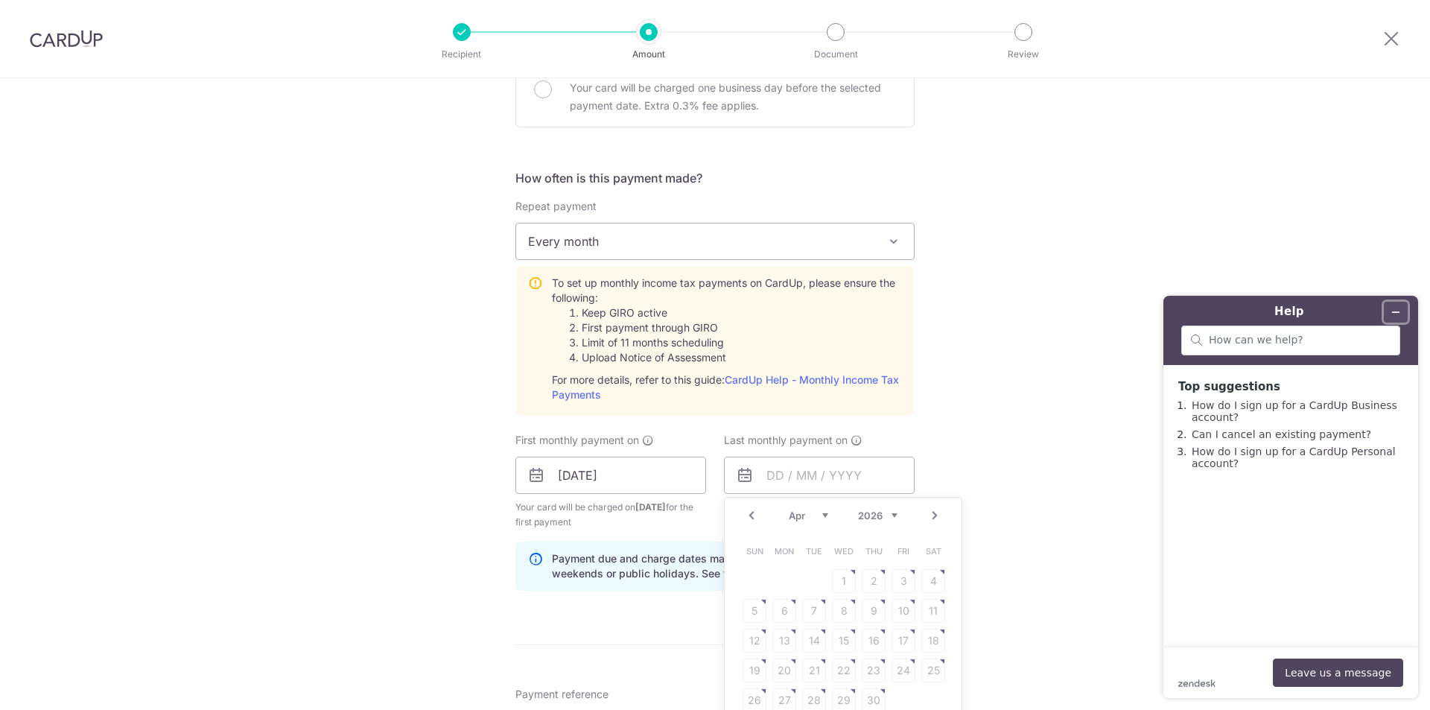
click at [1398, 311] on icon "Minimize widget" at bounding box center [1396, 312] width 10 height 10
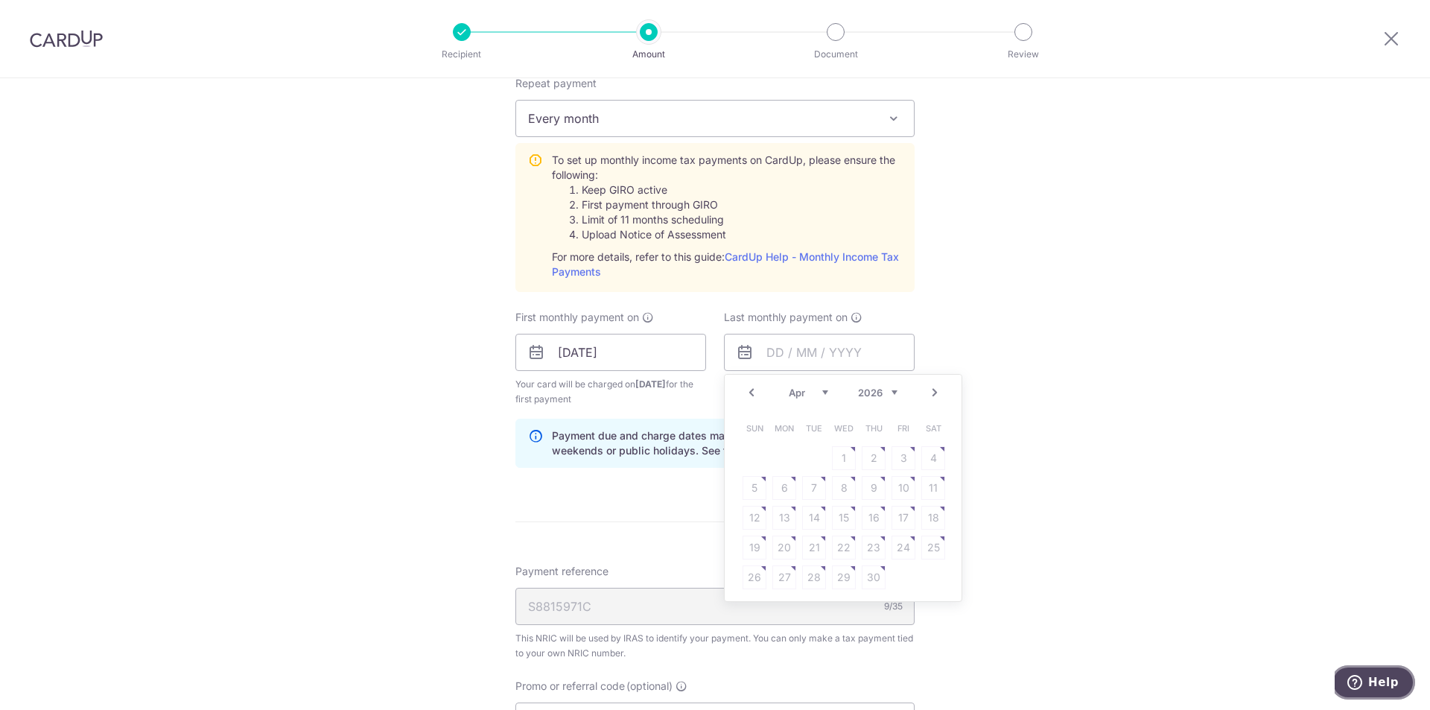
scroll to position [670, 0]
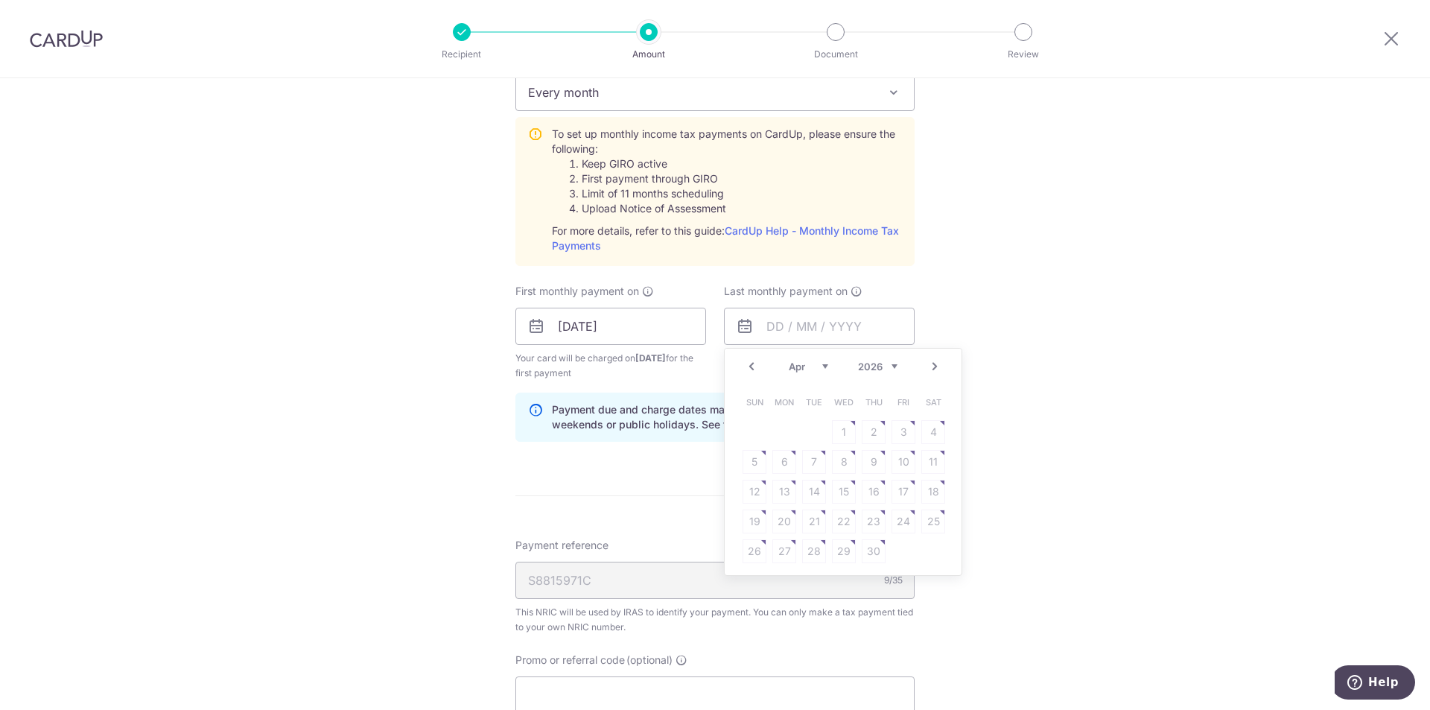
click at [935, 358] on link "Next" at bounding box center [935, 367] width 18 height 18
click at [933, 367] on link "Next" at bounding box center [935, 367] width 18 height 18
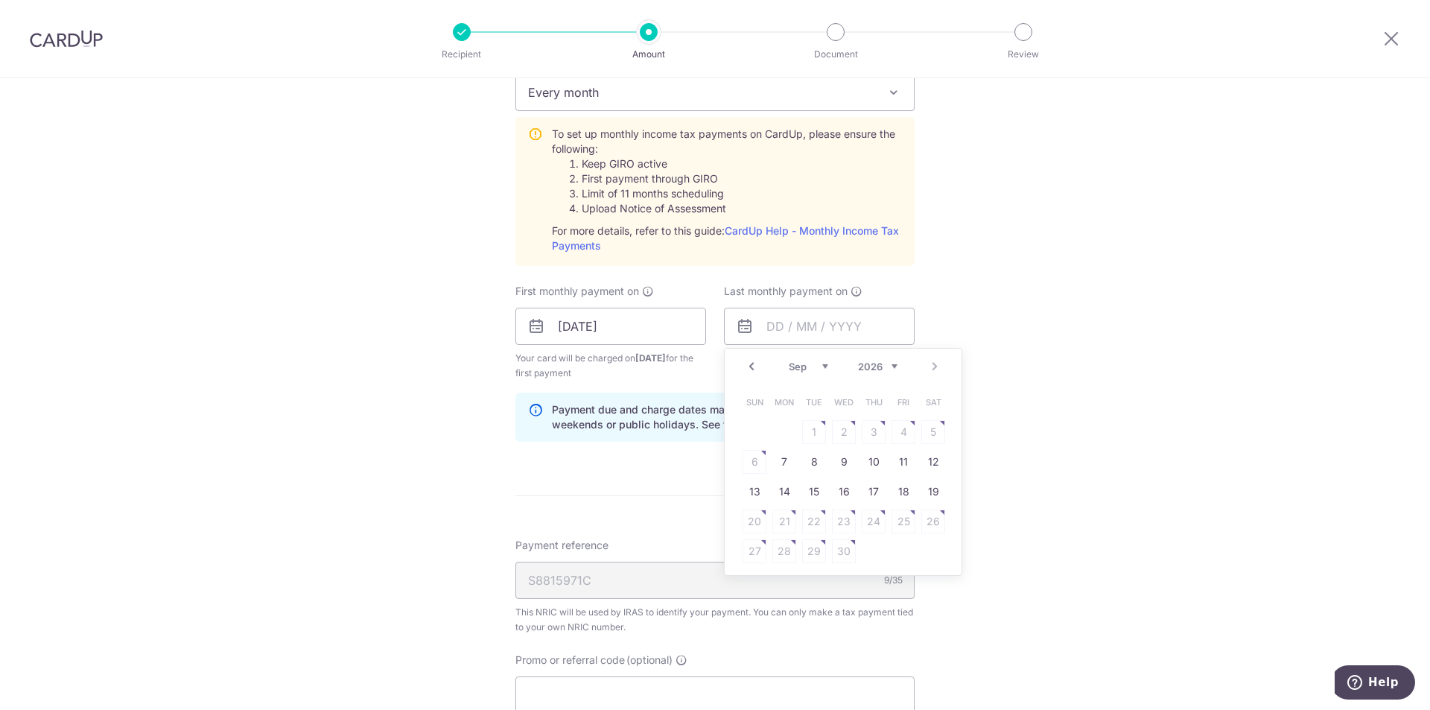
click at [933, 367] on div "Prev Next Jan Feb Mar Apr May Jun [DATE] Aug [DATE] 2026" at bounding box center [843, 367] width 237 height 36
click at [746, 372] on link "Prev" at bounding box center [752, 367] width 18 height 18
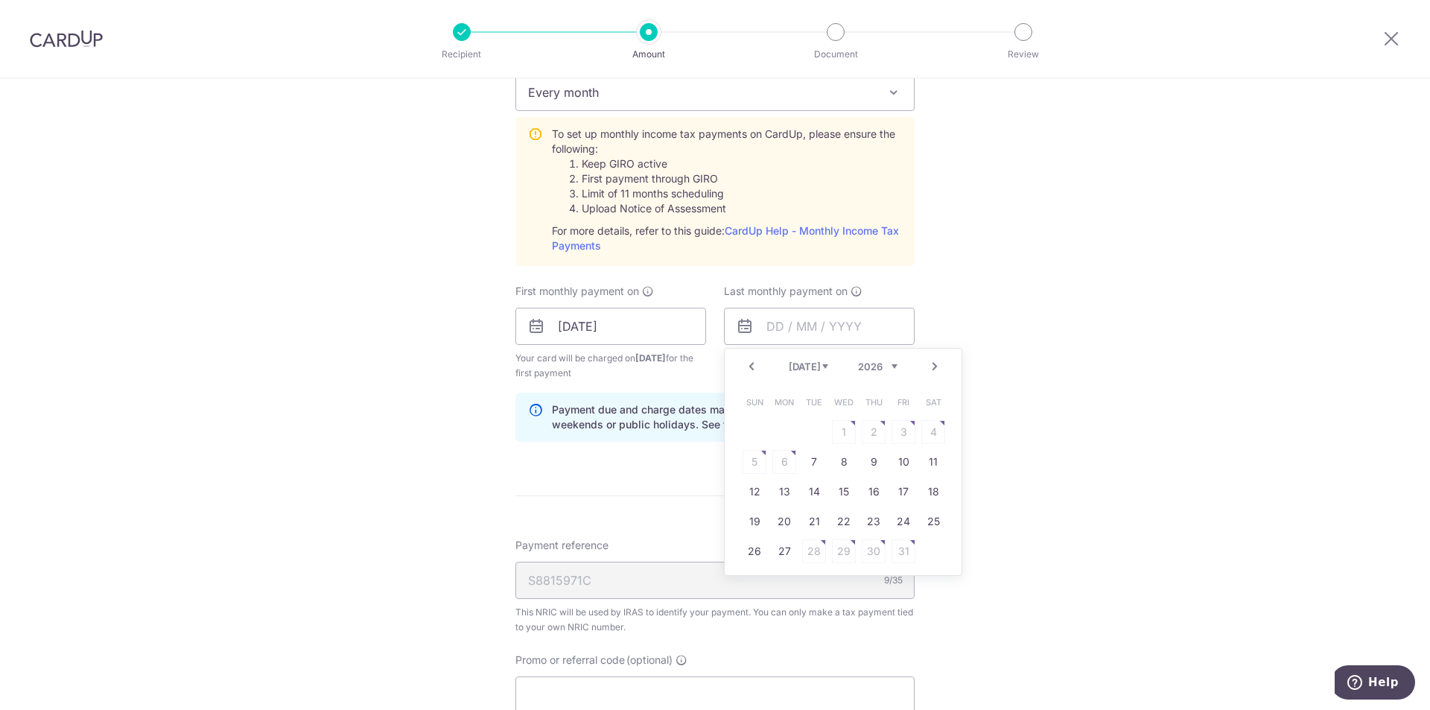
click at [746, 372] on link "Prev" at bounding box center [752, 367] width 18 height 18
click at [931, 361] on link "Next" at bounding box center [935, 367] width 18 height 18
click at [1020, 495] on div "Tell us more about your payment Enter one-time or monthly payment amount SGD 60…" at bounding box center [715, 215] width 1430 height 1614
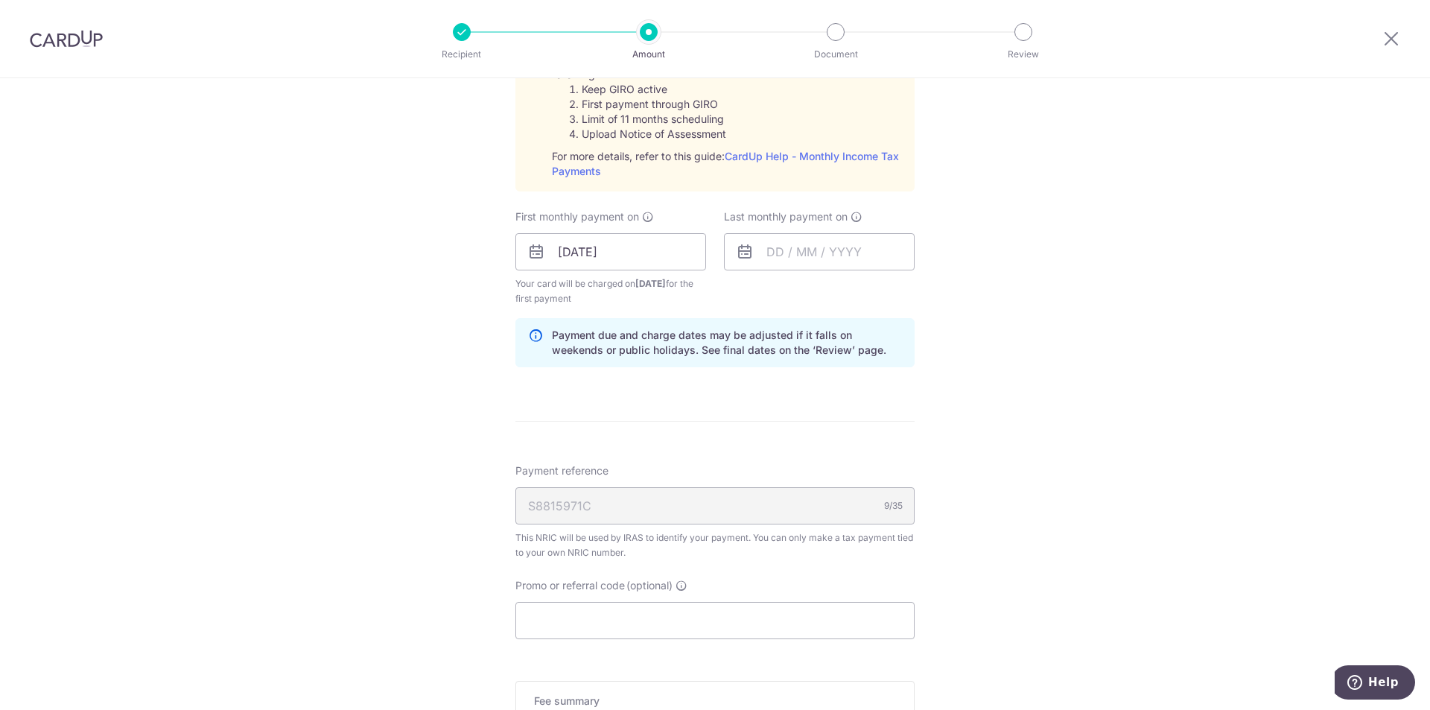
scroll to position [983, 0]
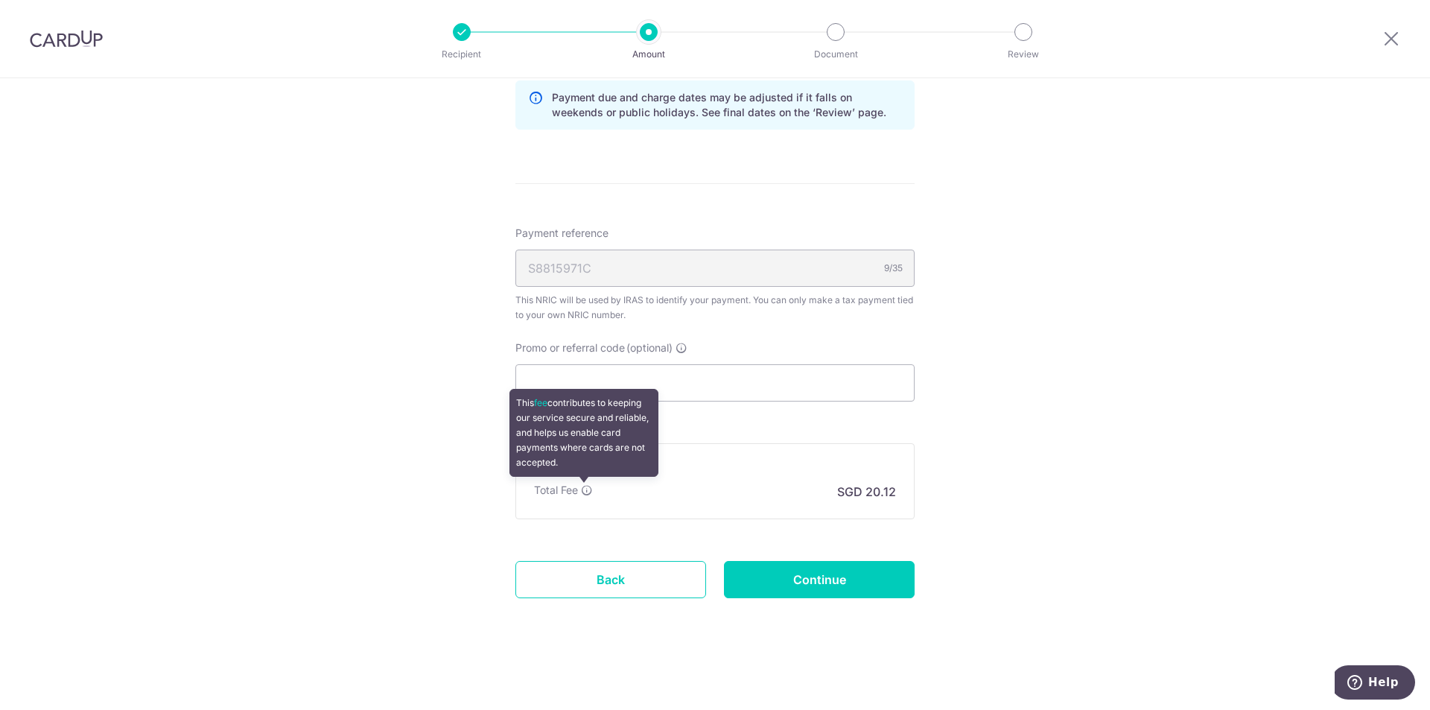
click at [581, 491] on icon at bounding box center [587, 490] width 12 height 12
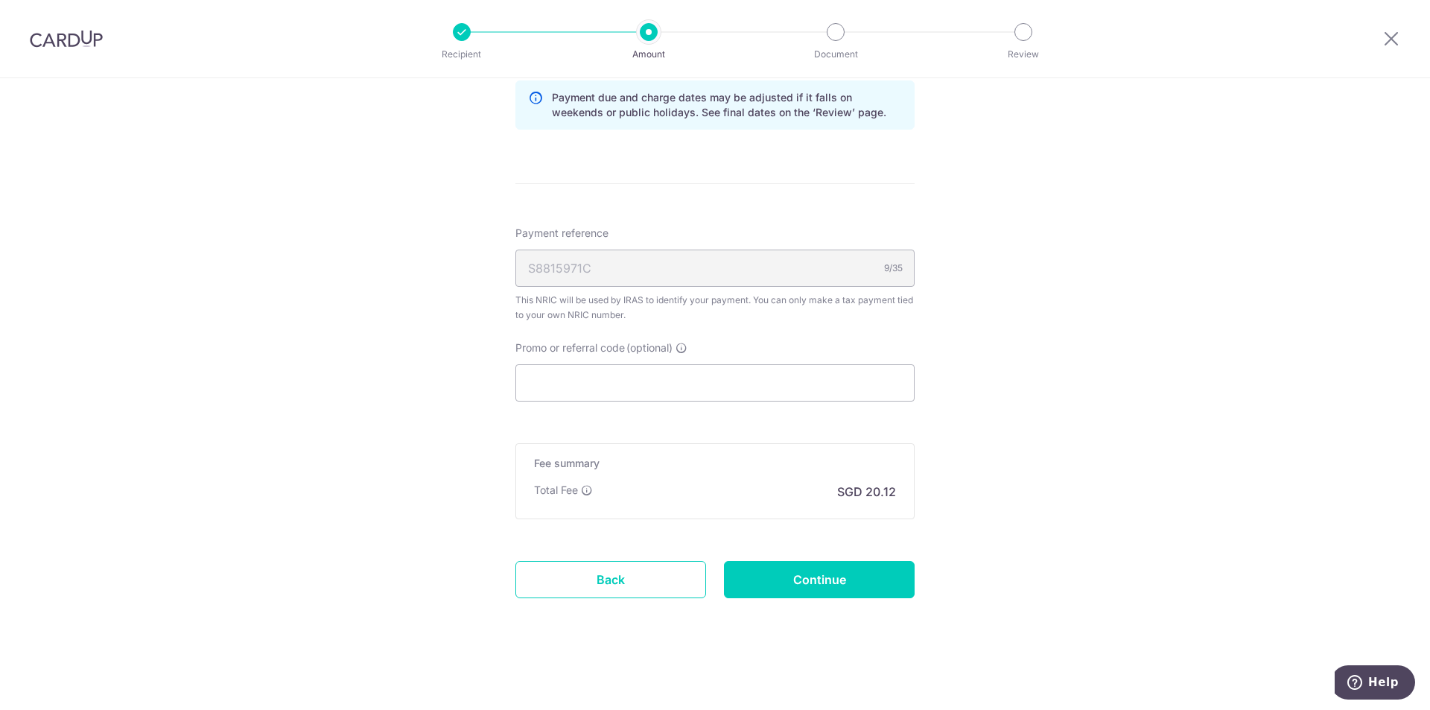
click at [523, 512] on div "Fee summary Base fee Extend fee Next-day fee Total Fee SGD 20.12" at bounding box center [715, 481] width 399 height 76
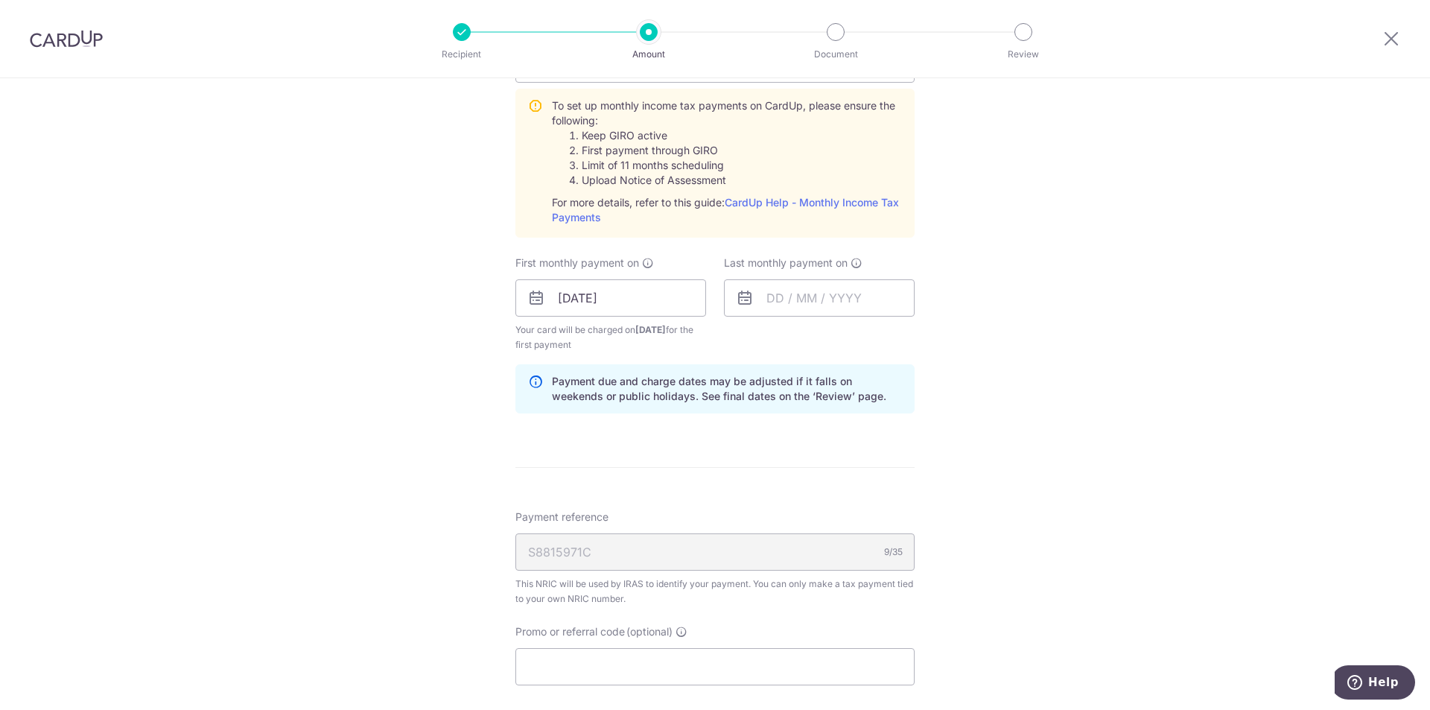
scroll to position [685, 0]
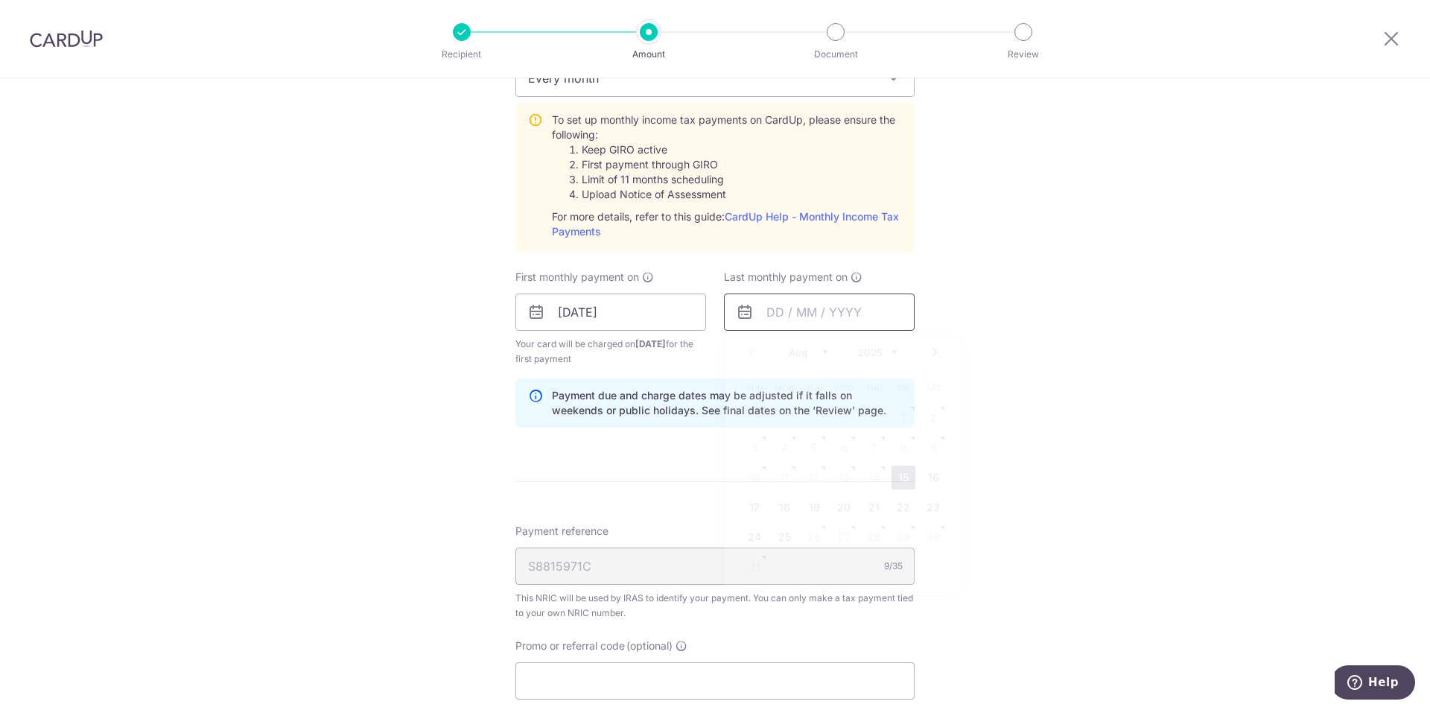
click at [836, 310] on input "text" at bounding box center [819, 312] width 191 height 37
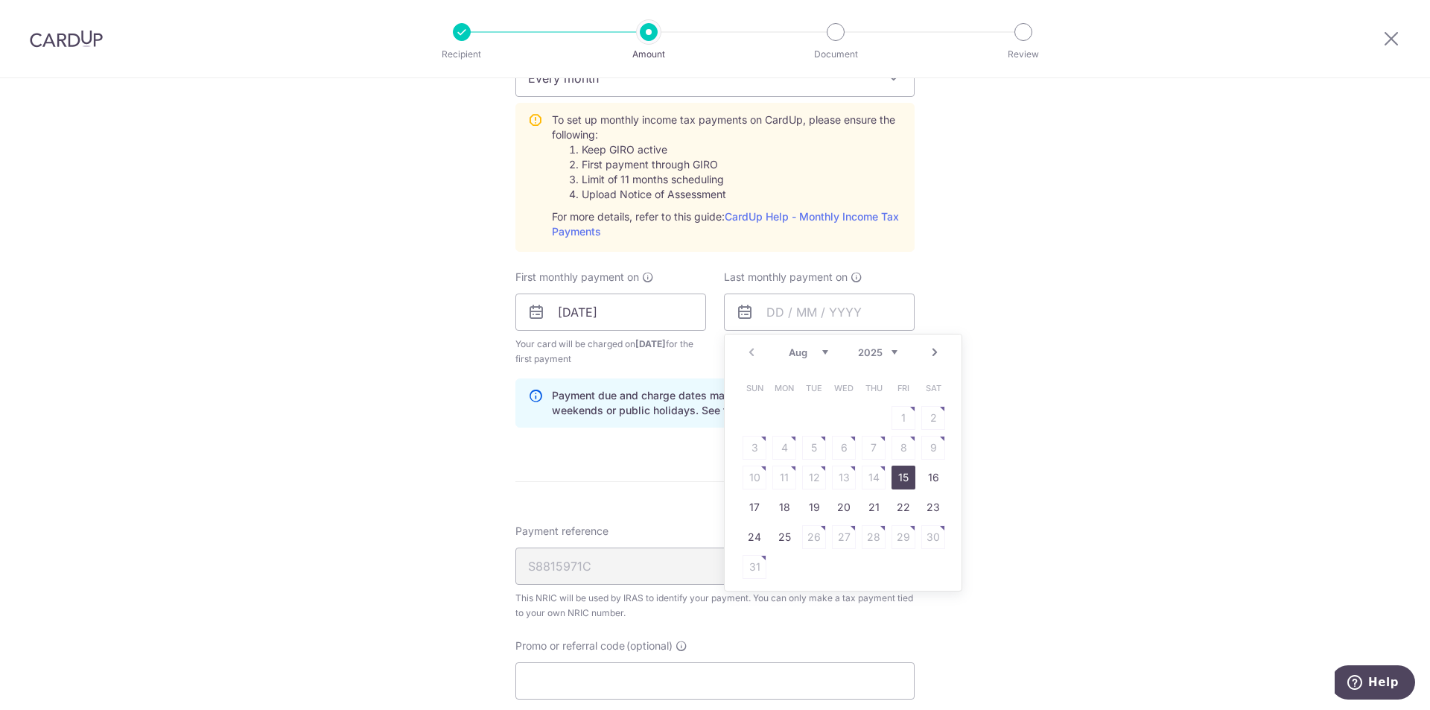
click at [927, 354] on link "Next" at bounding box center [935, 352] width 18 height 18
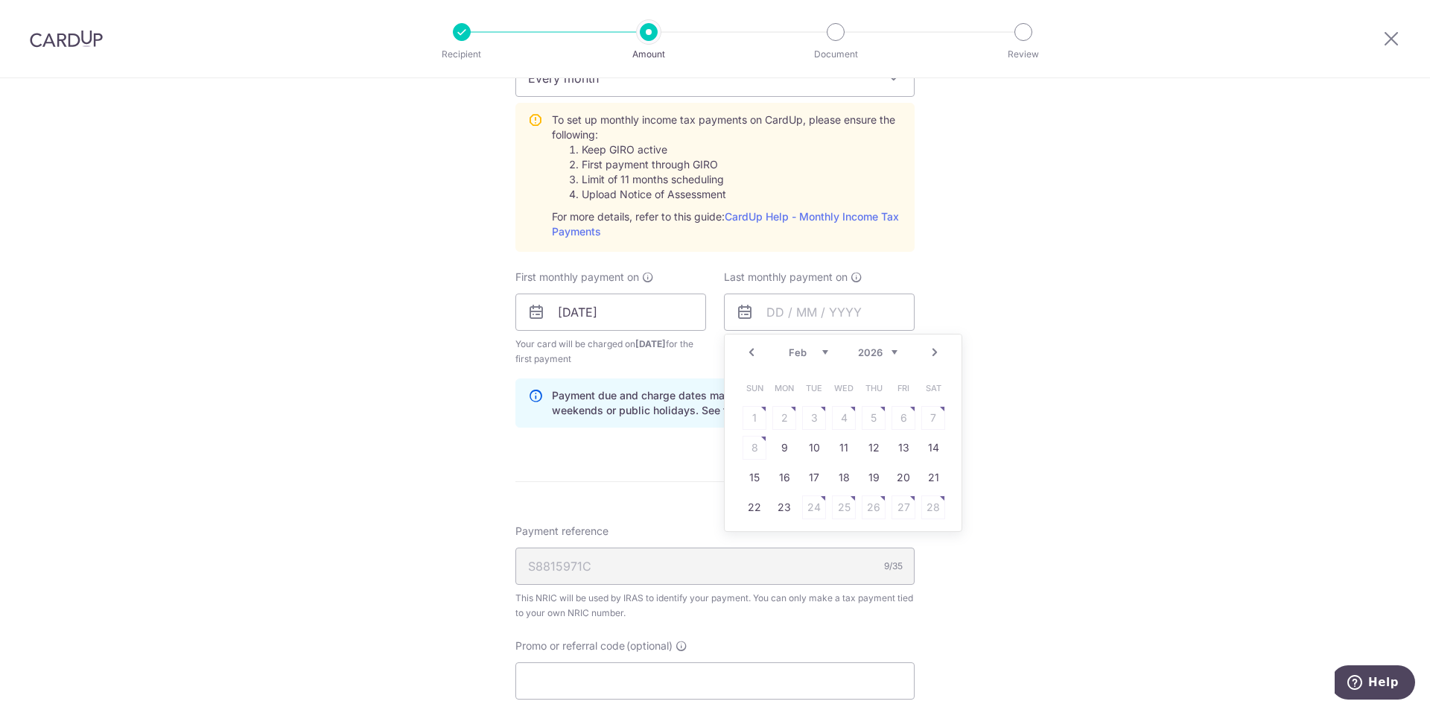
click at [927, 354] on link "Next" at bounding box center [935, 352] width 18 height 18
click at [869, 446] on link "7" at bounding box center [874, 448] width 24 height 24
type input "[DATE]"
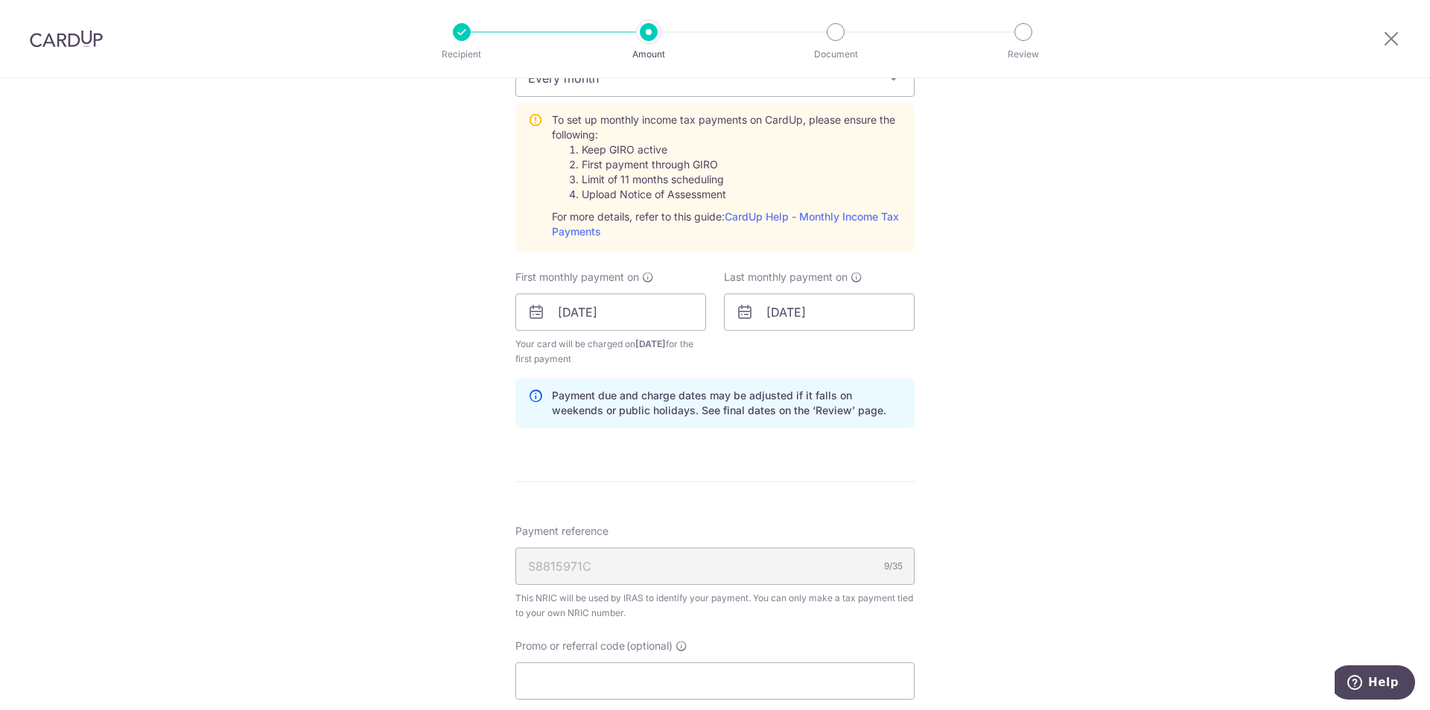
click at [989, 445] on div "Tell us more about your payment Enter one-time or monthly payment amount SGD 60…" at bounding box center [715, 201] width 1430 height 1614
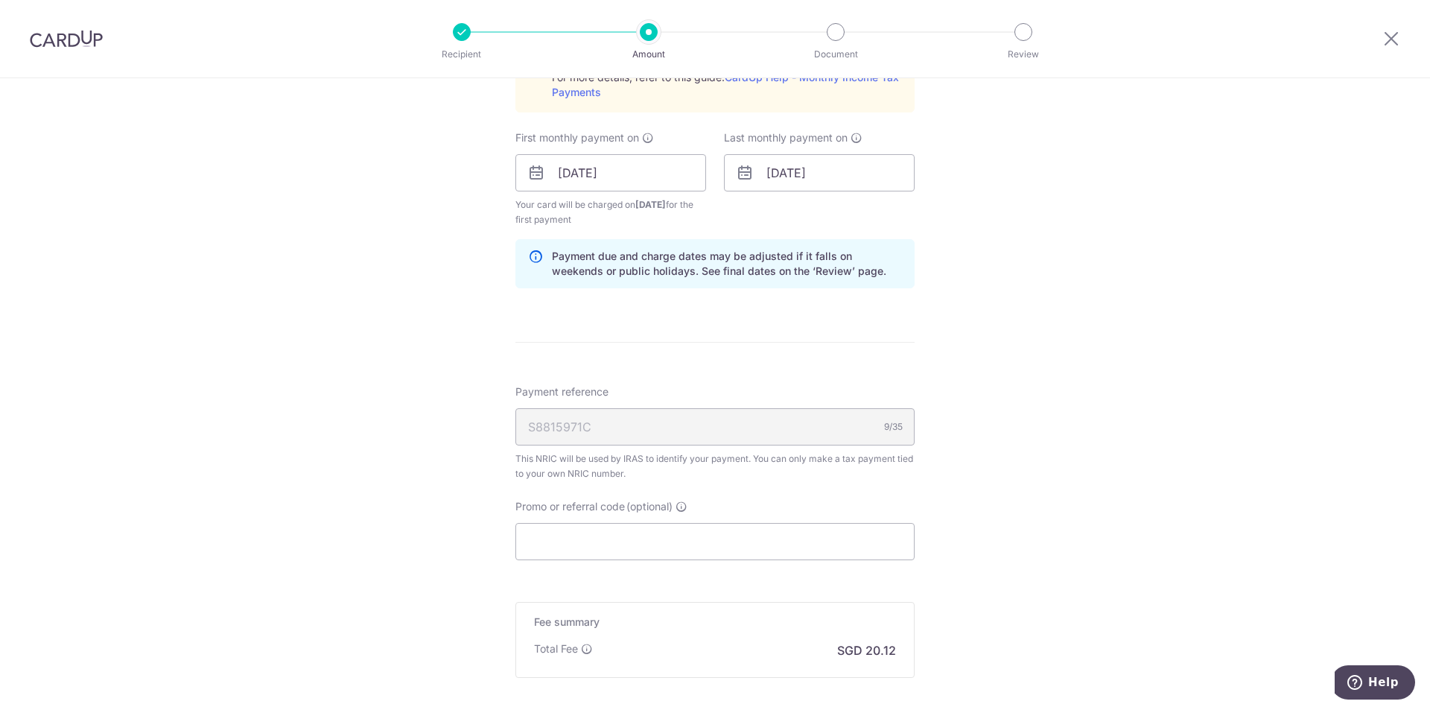
scroll to position [983, 0]
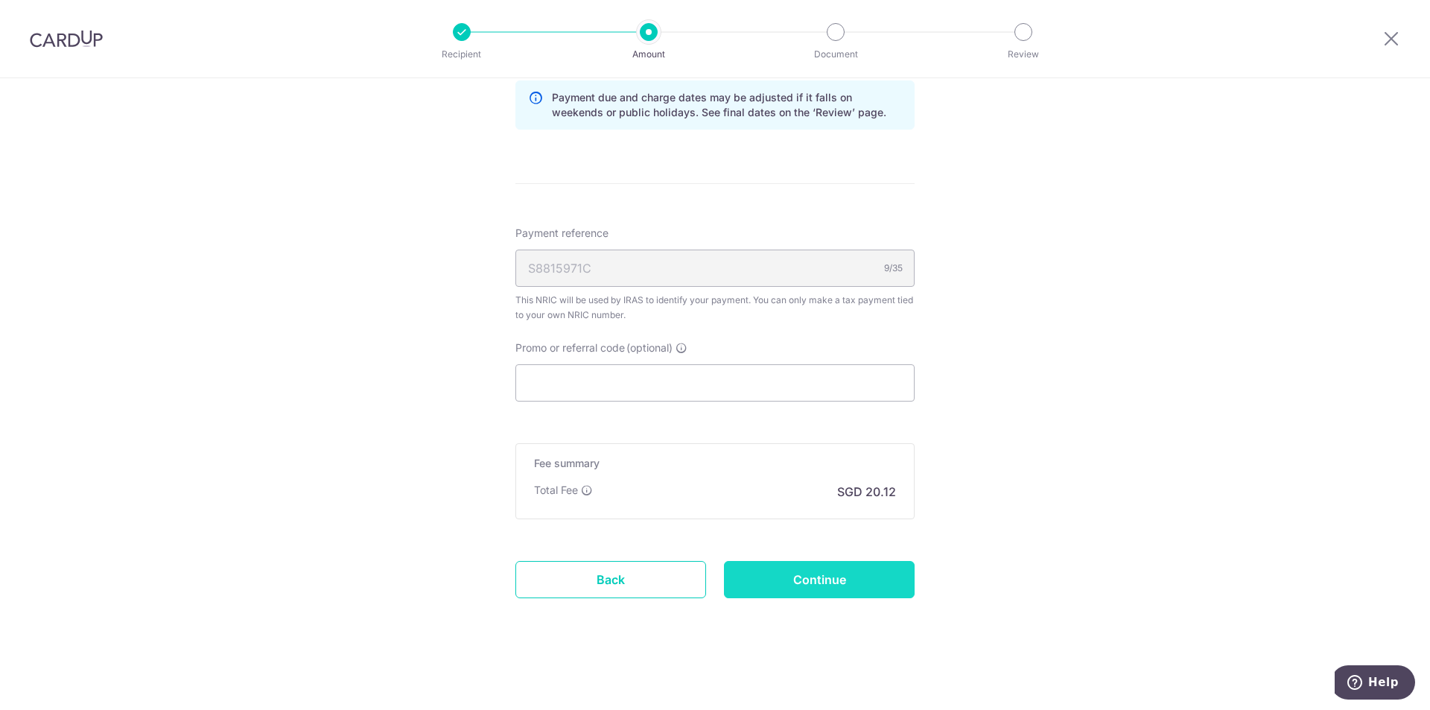
click at [876, 562] on input "Continue" at bounding box center [819, 579] width 191 height 37
type input "Create Schedule"
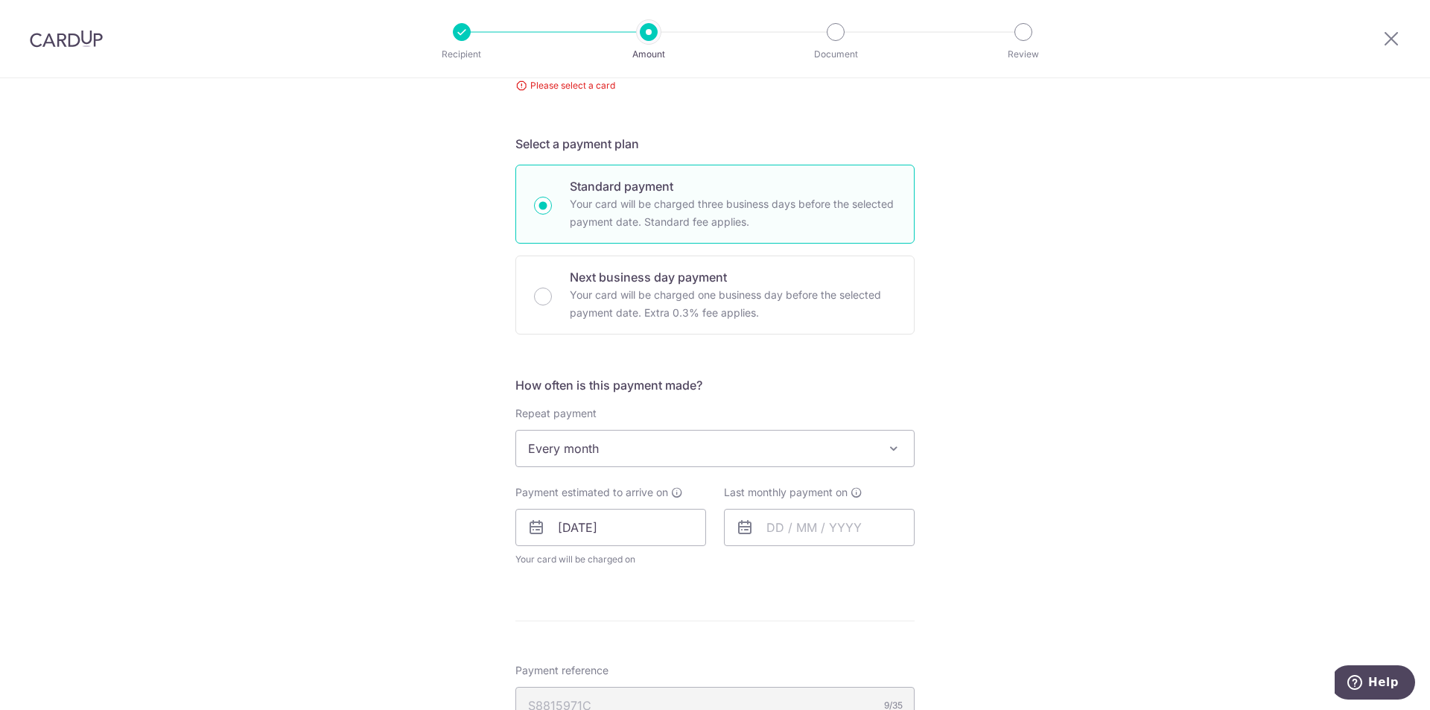
scroll to position [31, 0]
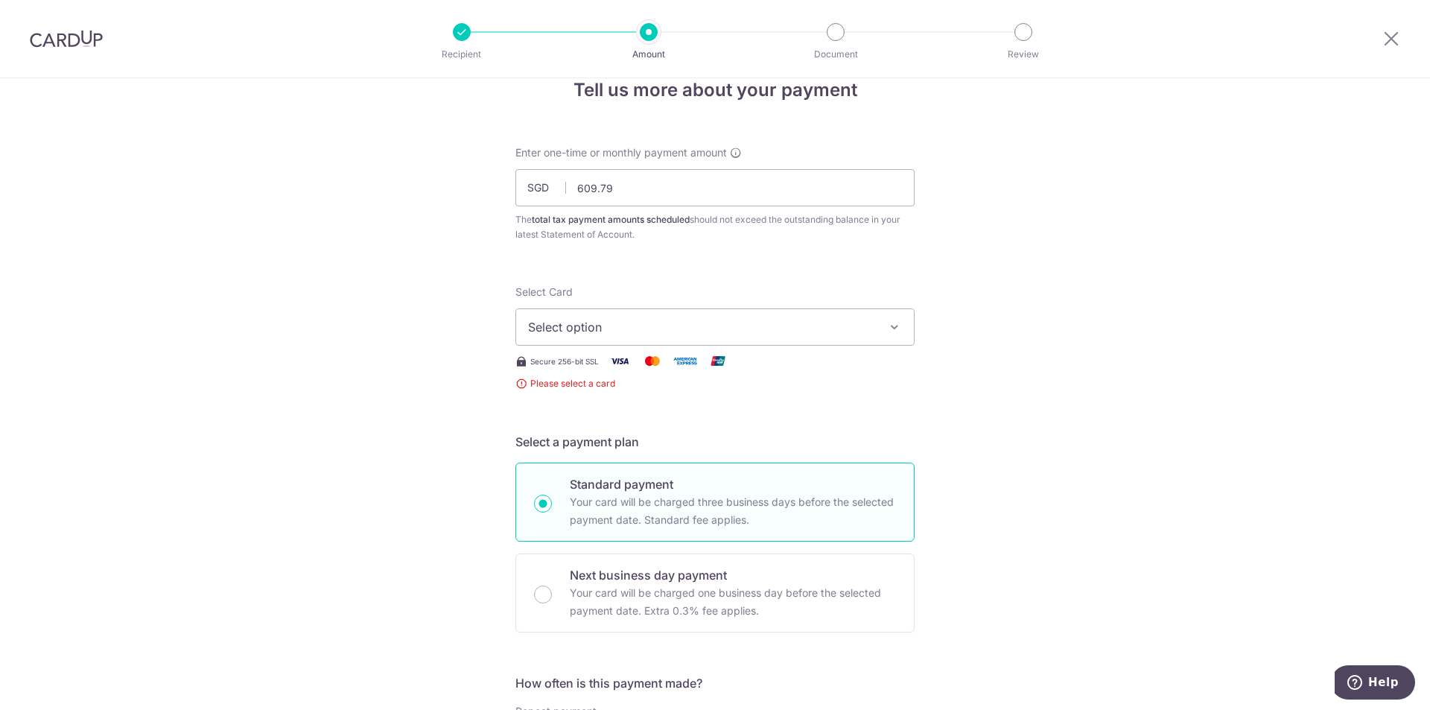
click at [781, 335] on span "Select option" at bounding box center [701, 327] width 347 height 18
click at [716, 398] on div "Your Cards" at bounding box center [715, 402] width 374 height 15
click at [848, 333] on span "Select option" at bounding box center [701, 327] width 347 height 18
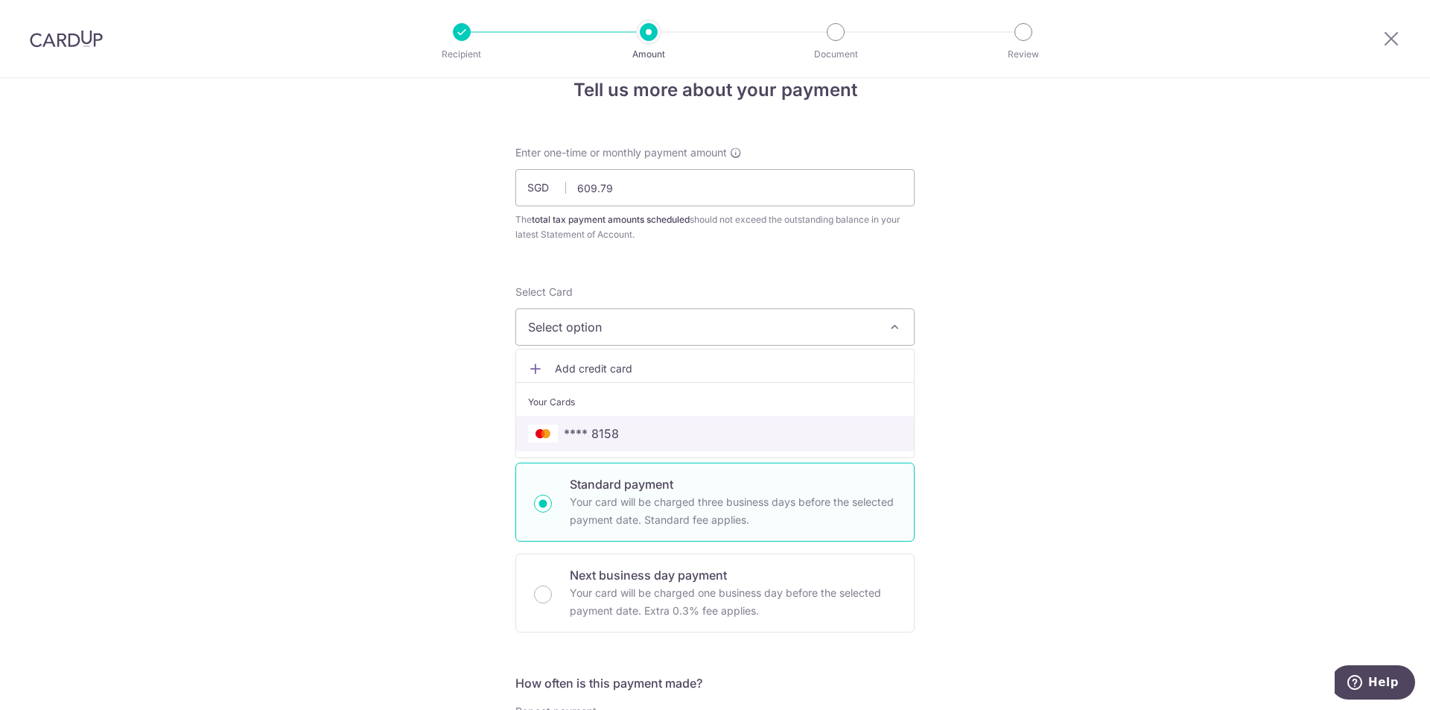
click at [604, 429] on span "**** 8158" at bounding box center [591, 434] width 55 height 18
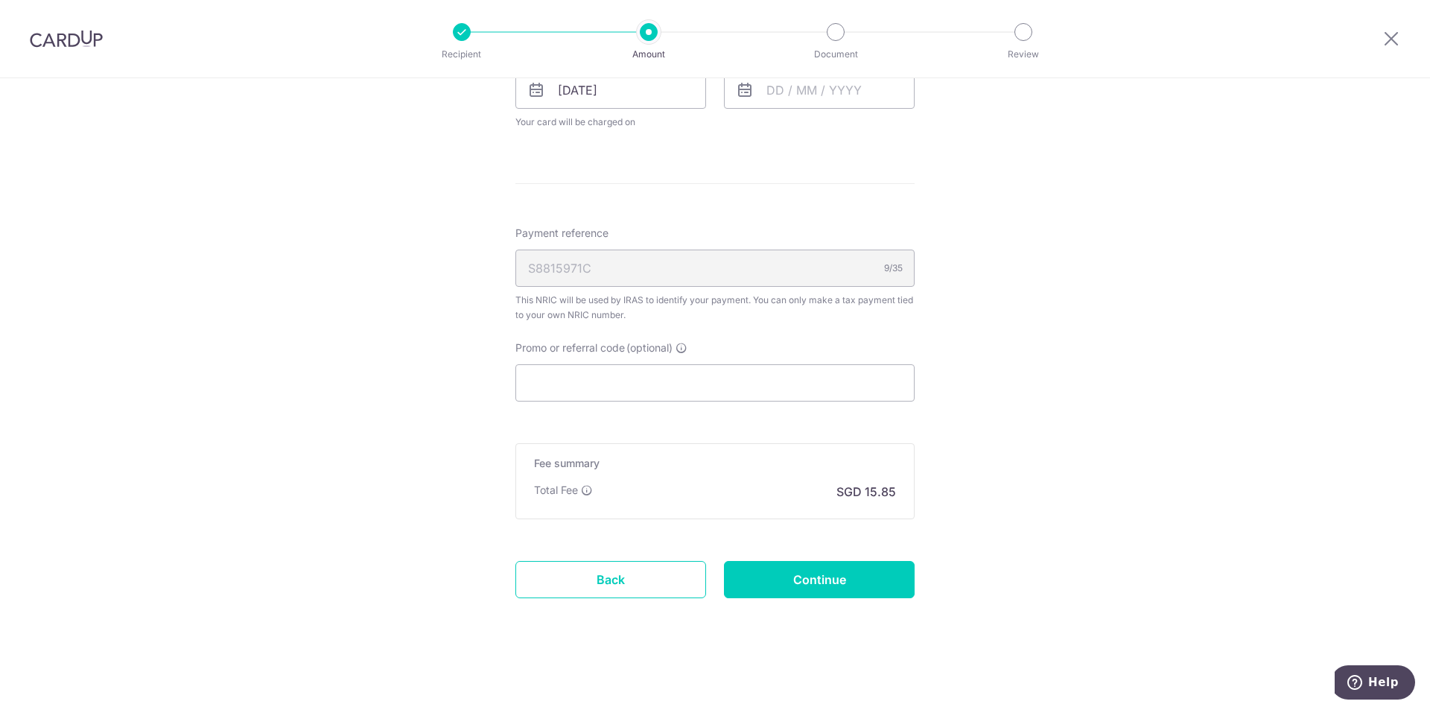
scroll to position [379, 0]
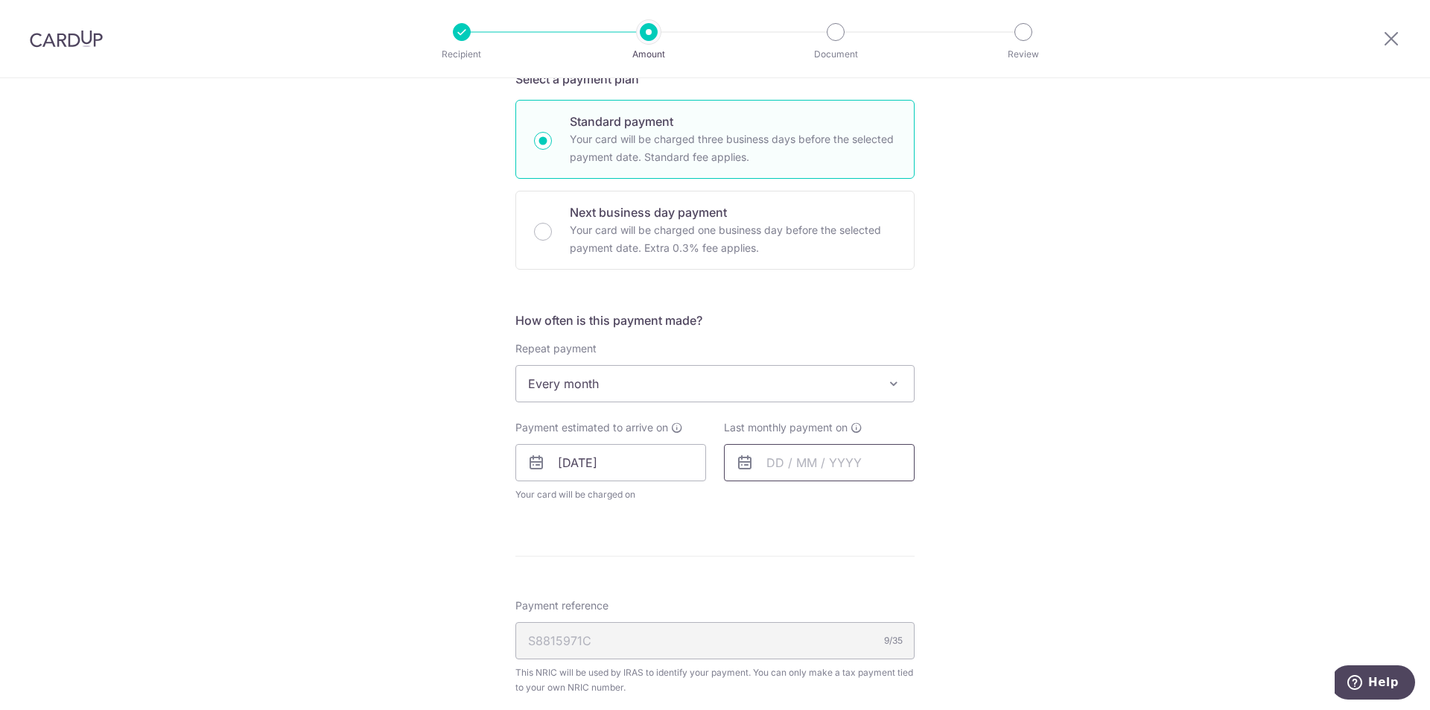
click at [811, 465] on input "text" at bounding box center [819, 462] width 191 height 37
click at [928, 506] on link "Next" at bounding box center [935, 503] width 18 height 18
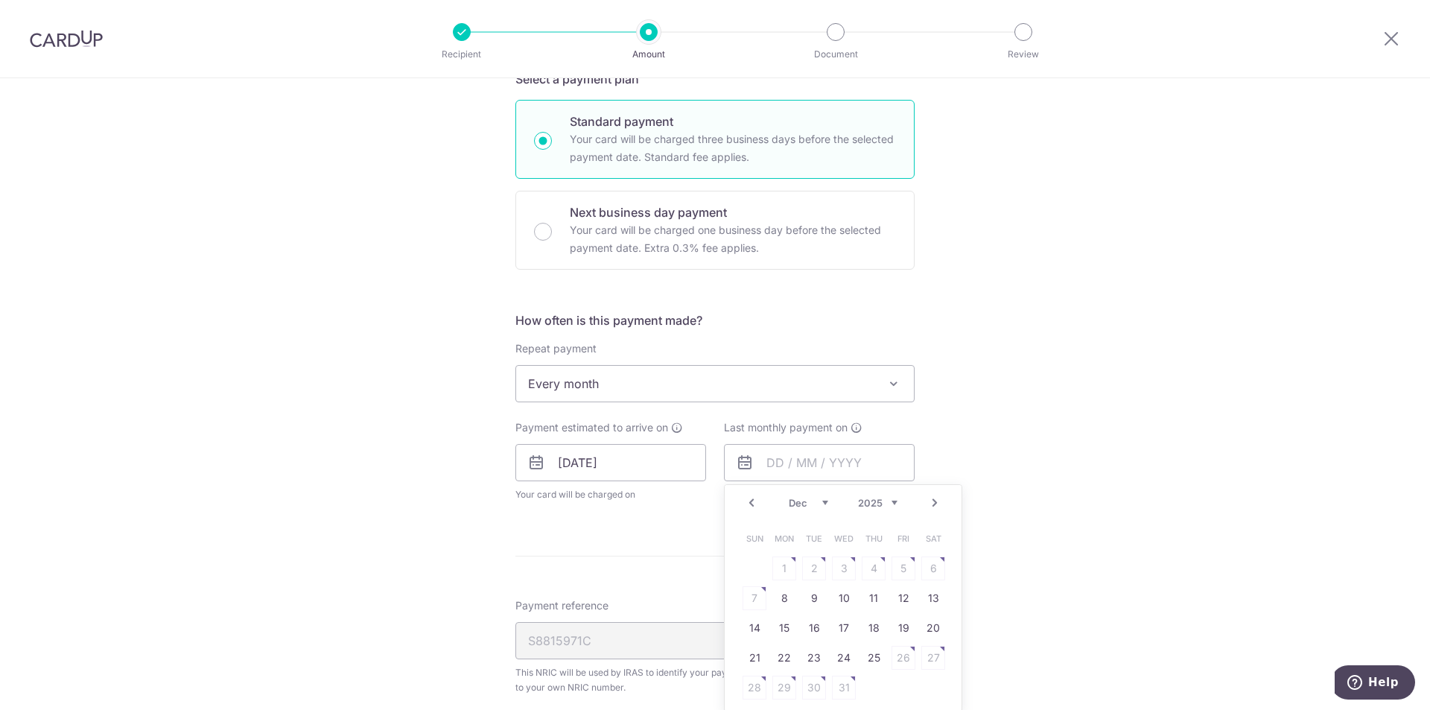
click at [928, 506] on link "Next" at bounding box center [935, 503] width 18 height 18
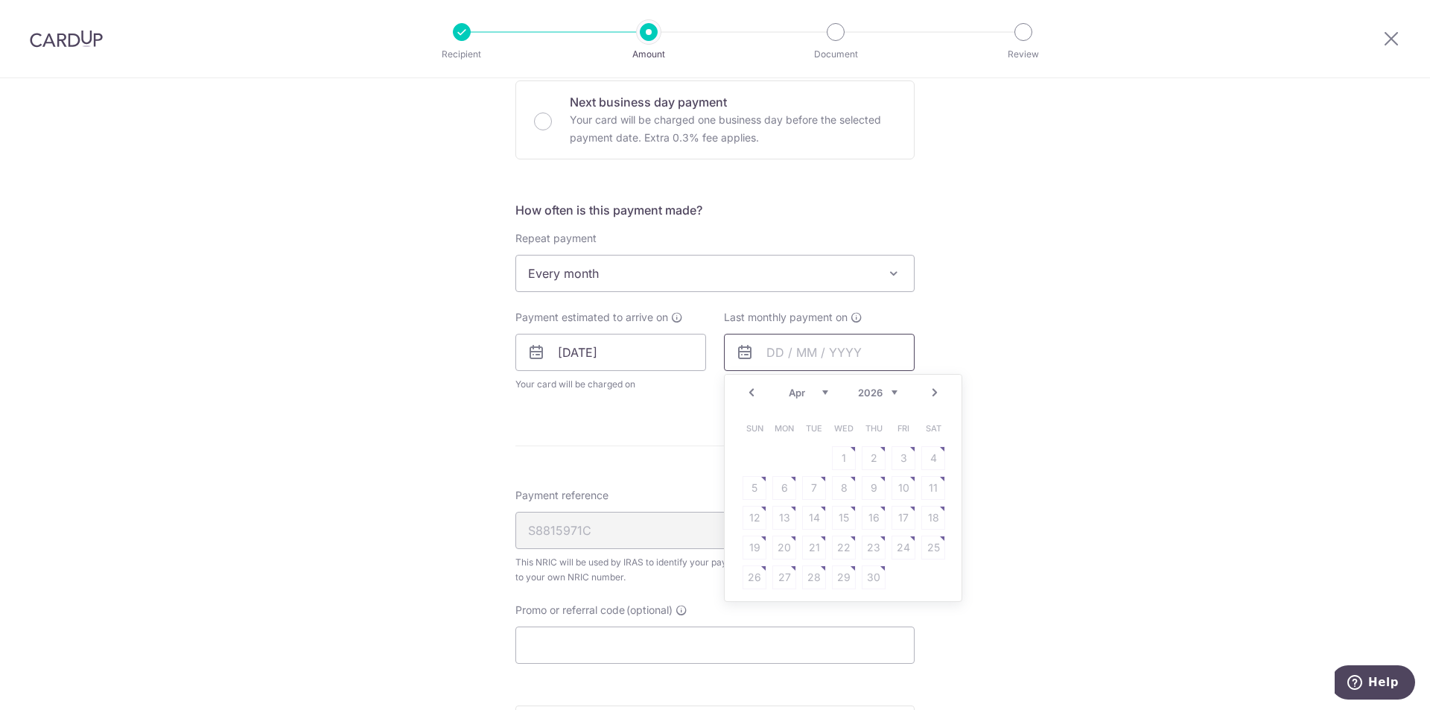
scroll to position [528, 0]
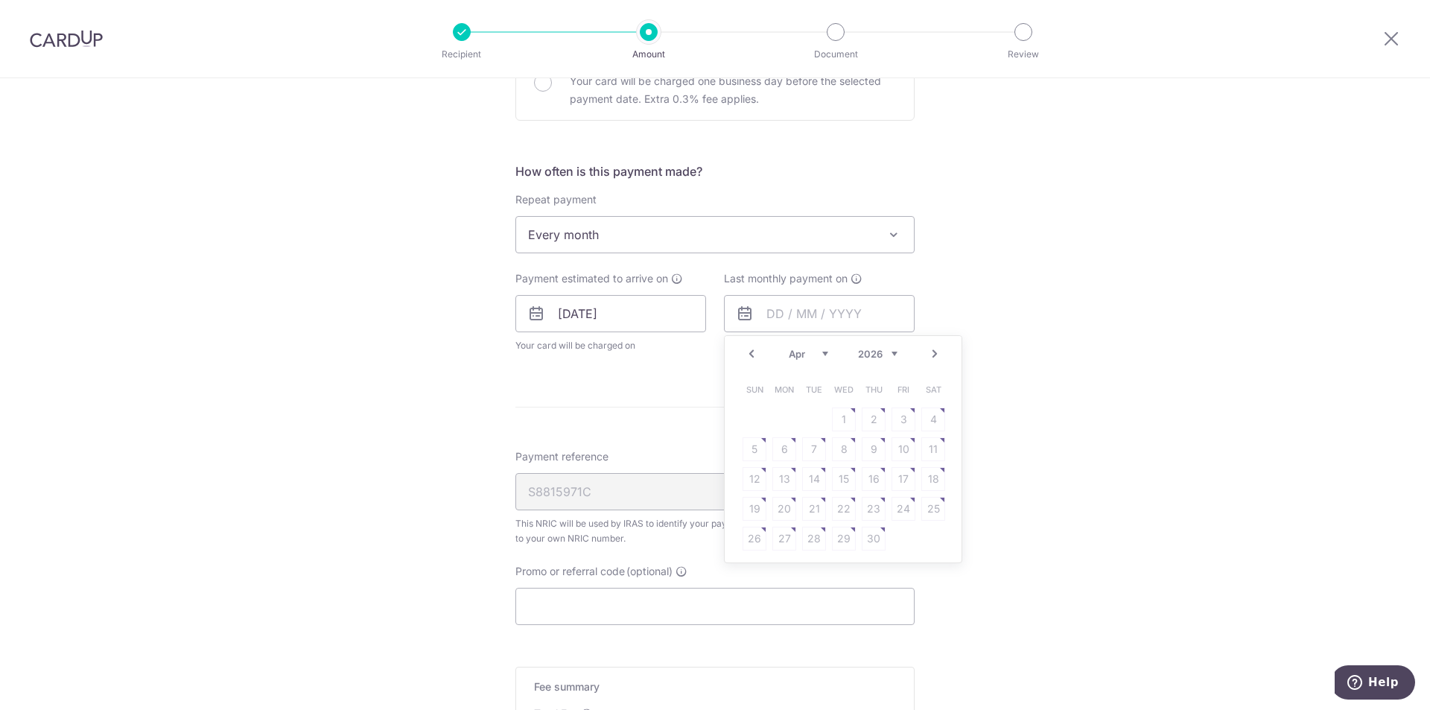
click at [931, 354] on link "Next" at bounding box center [935, 354] width 18 height 18
click at [871, 453] on link "7" at bounding box center [874, 449] width 24 height 24
type input "[DATE]"
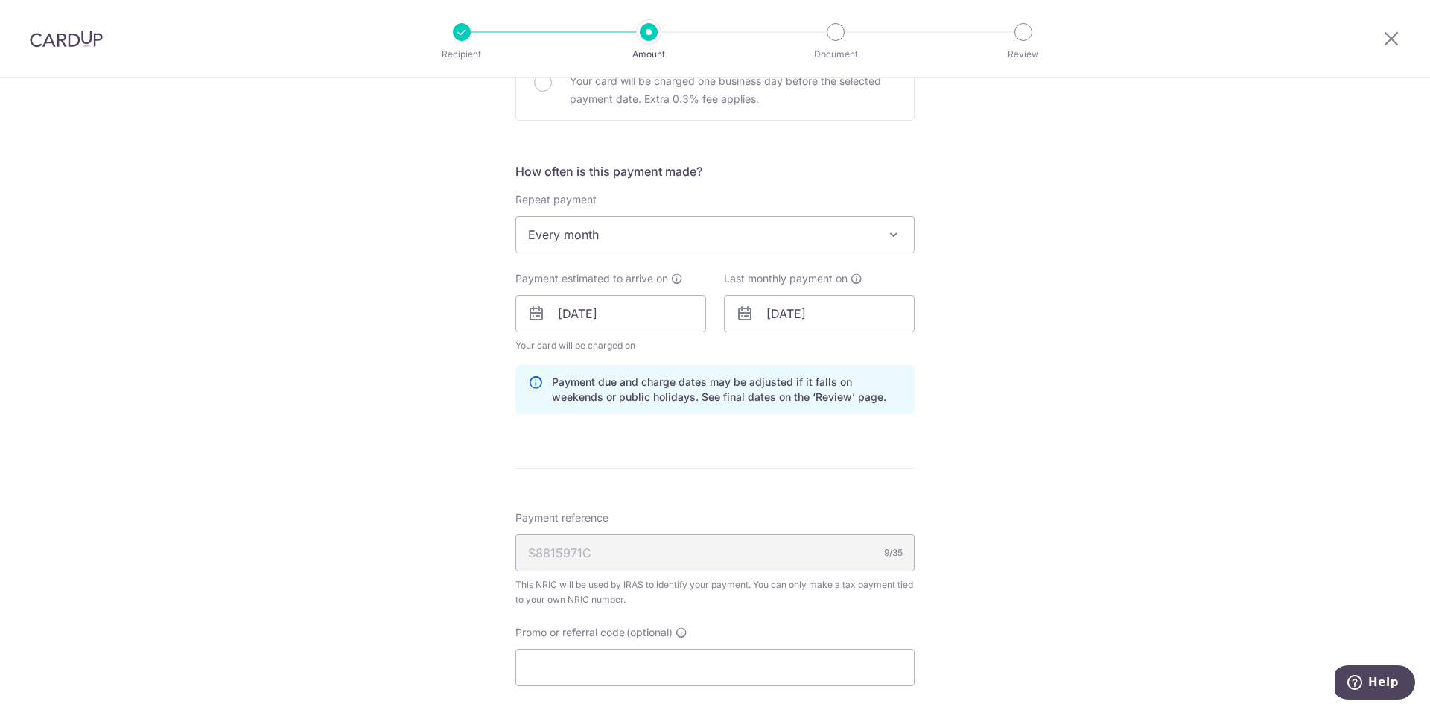
click at [941, 432] on div "Tell us more about your payment Enter one-time or monthly payment amount SGD 60…" at bounding box center [715, 272] width 1430 height 1444
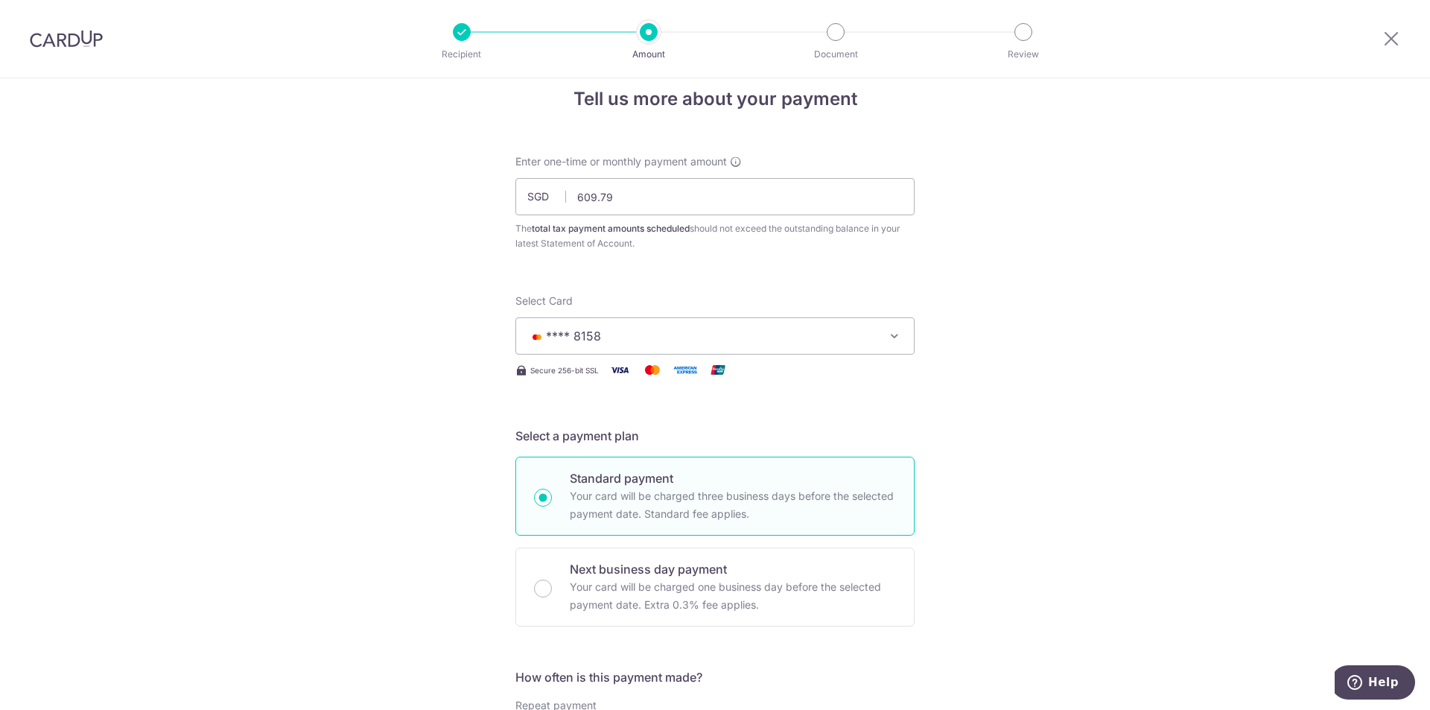
scroll to position [0, 0]
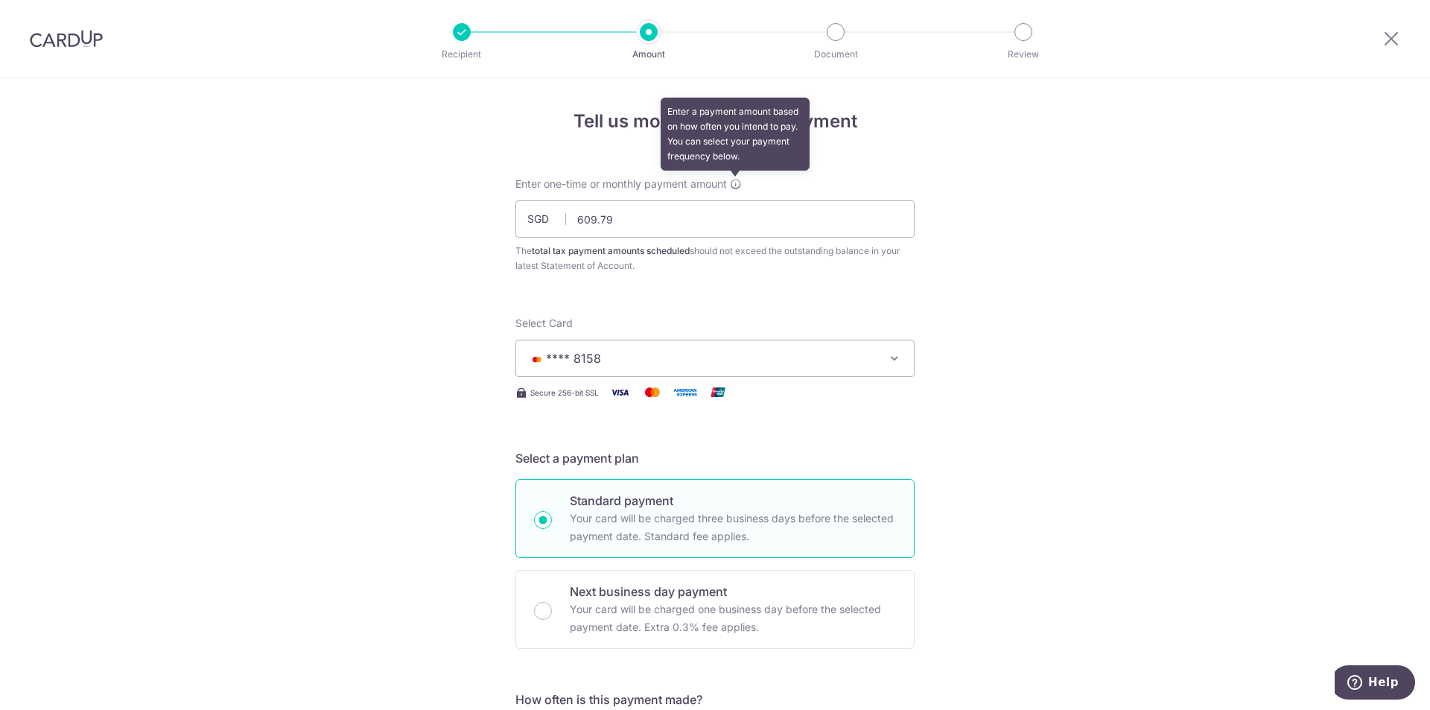
click at [733, 185] on icon at bounding box center [736, 184] width 12 height 12
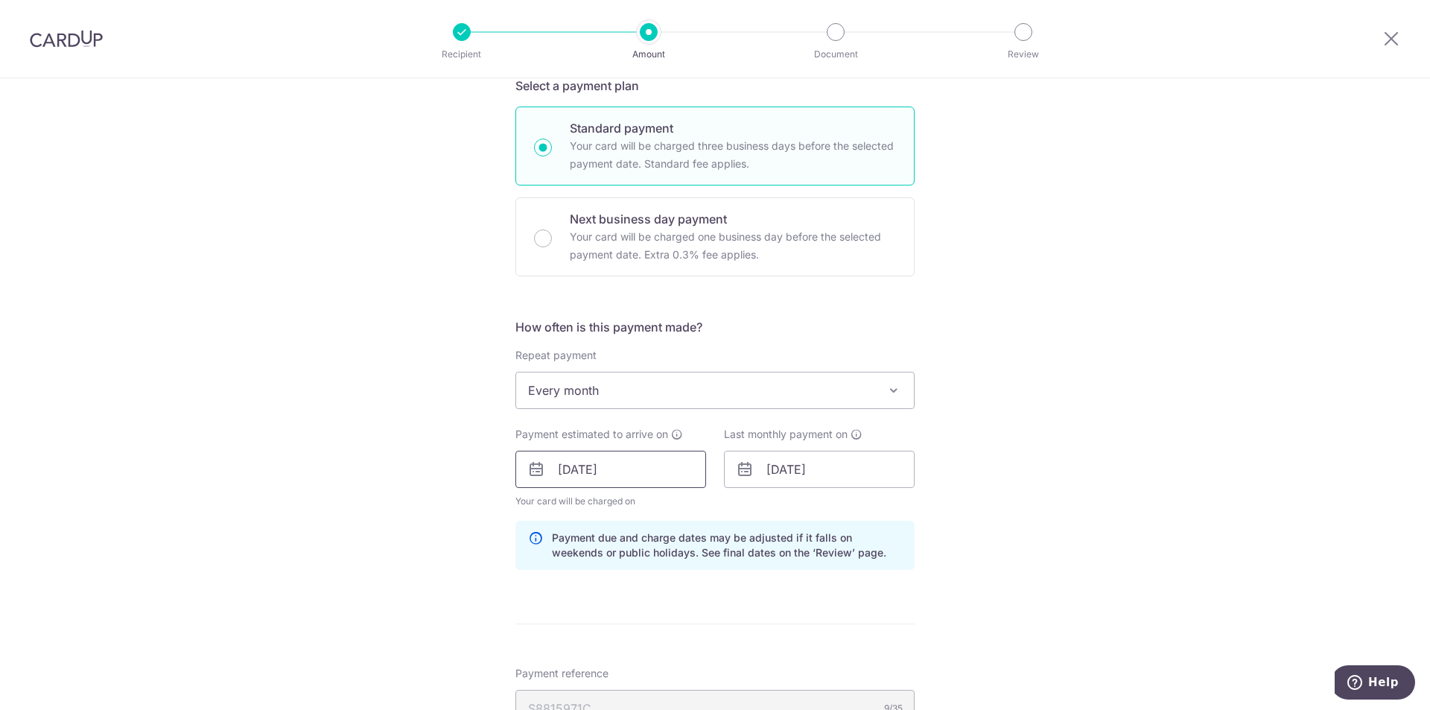
click at [668, 469] on input "[DATE]" at bounding box center [611, 469] width 191 height 37
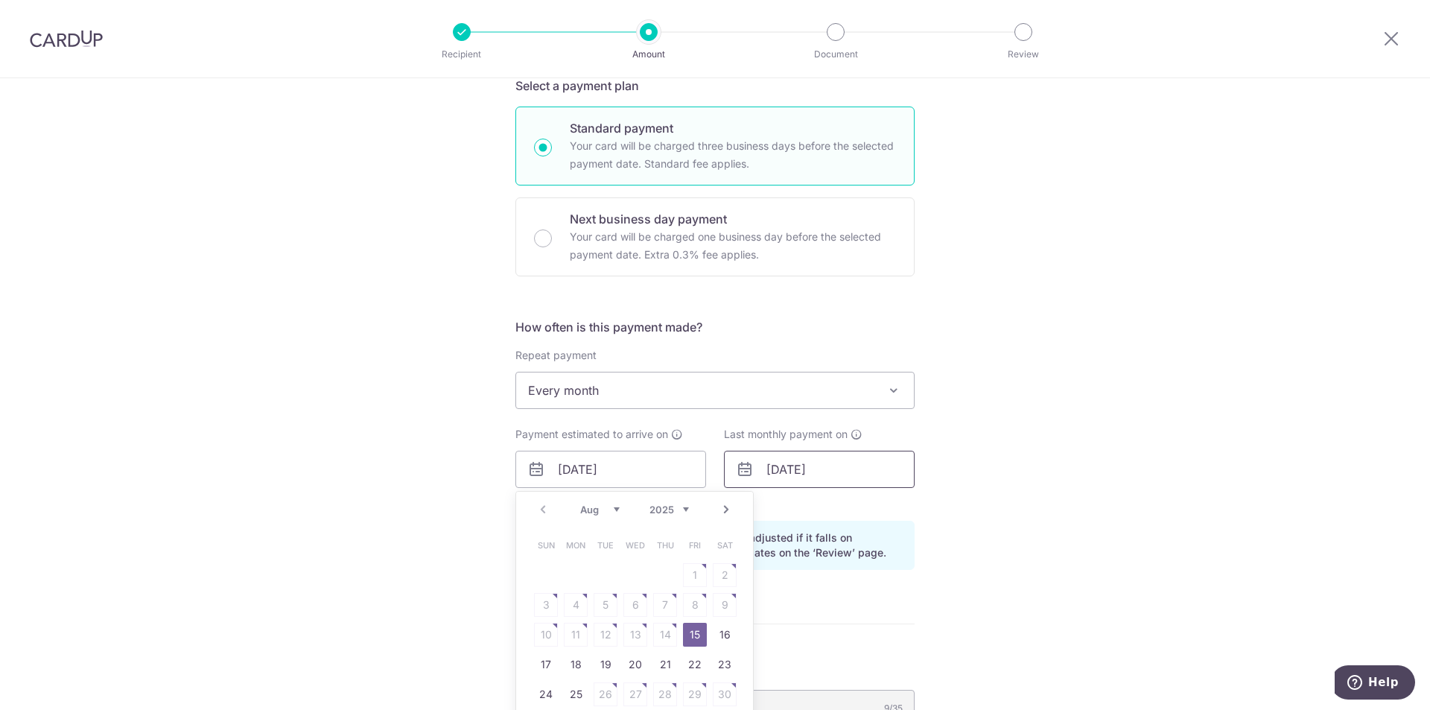
drag, startPoint x: 808, startPoint y: 515, endPoint x: 829, endPoint y: 469, distance: 50.0
click at [810, 513] on div "How often is this payment made? Repeat payment Never Every month Every month To…" at bounding box center [715, 450] width 399 height 264
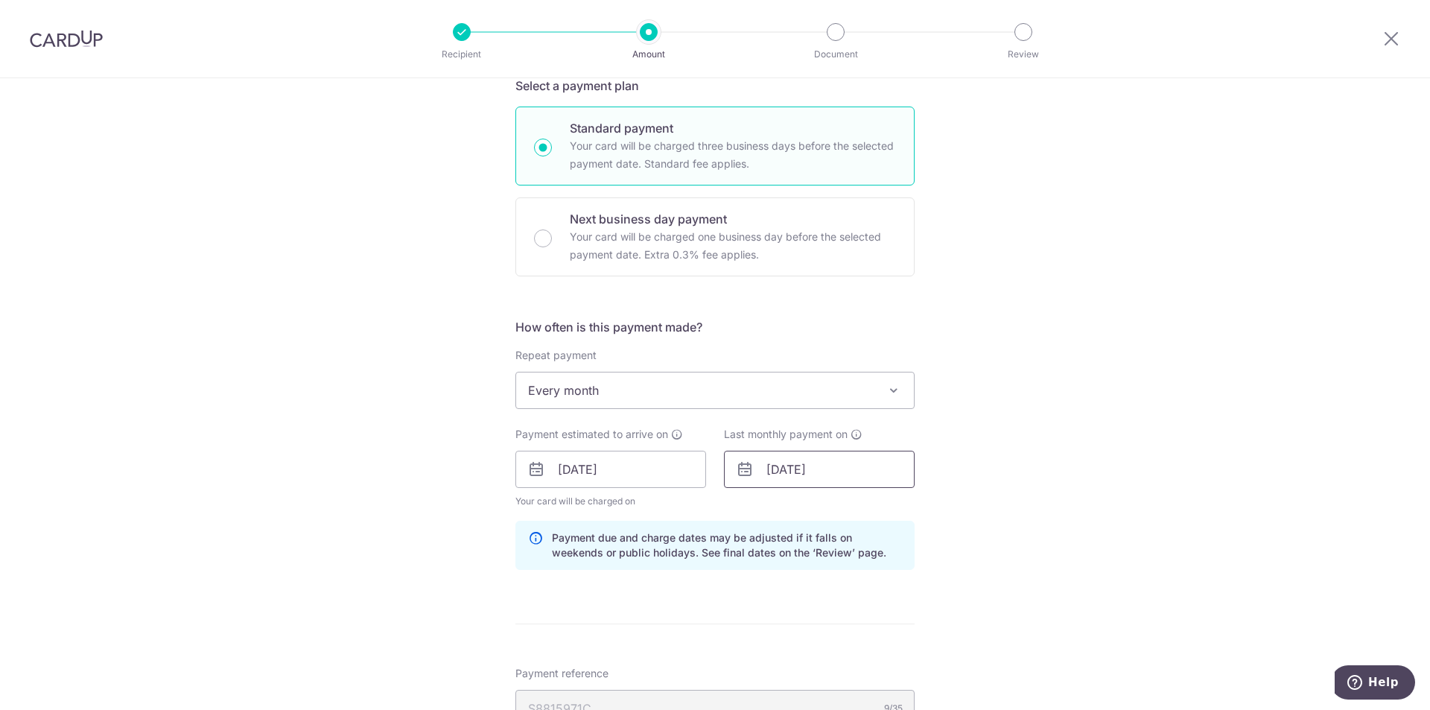
click at [831, 463] on input "[DATE]" at bounding box center [819, 469] width 191 height 37
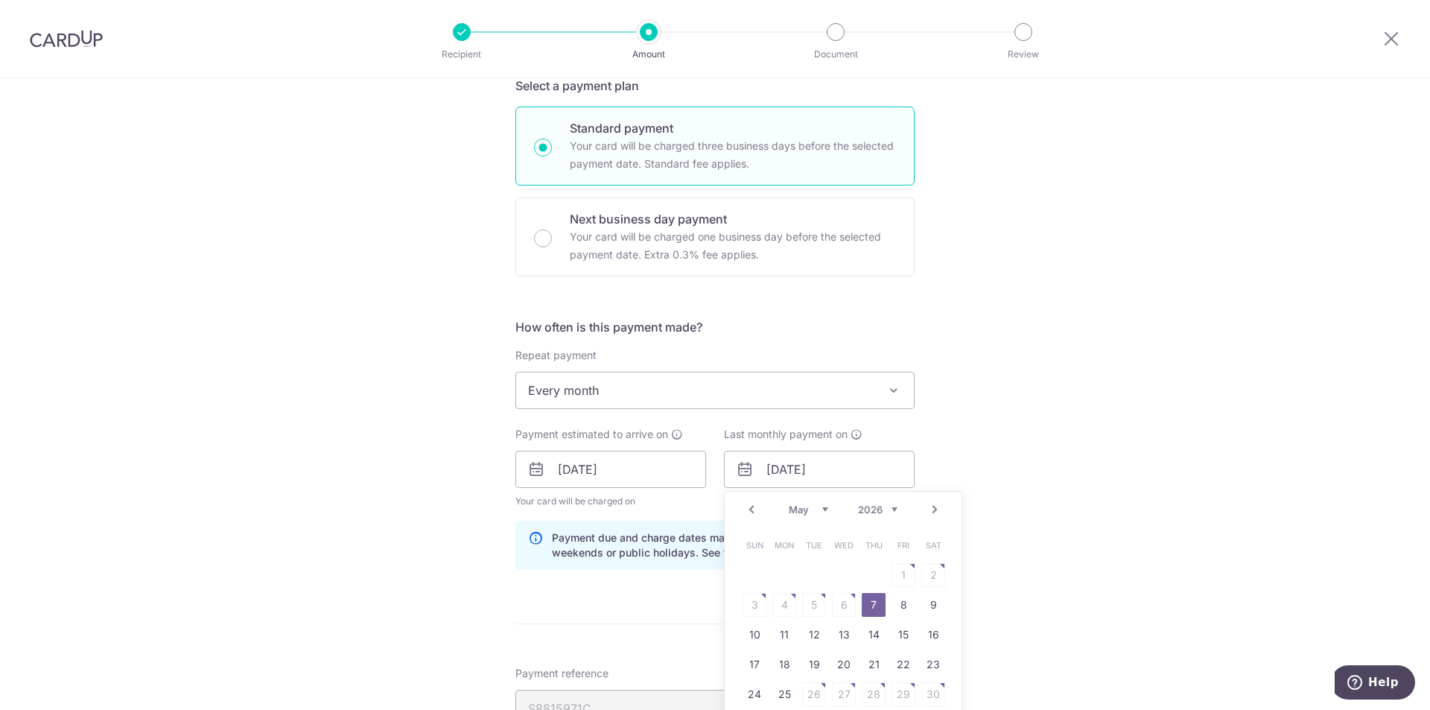
click at [752, 510] on link "Prev" at bounding box center [752, 510] width 18 height 18
click at [869, 598] on table "Sun Mon Tue Wed Thu Fri Sat 1 2 3 4 5 6 7 8 9 10 11 12 13 14 15 16 17 18 19 20 …" at bounding box center [844, 619] width 209 height 179
click at [752, 525] on div "Prev Next Jan Feb Mar Apr May Jun [DATE] Aug [DATE] 2026" at bounding box center [843, 510] width 237 height 36
click at [750, 518] on link "Prev" at bounding box center [752, 510] width 18 height 18
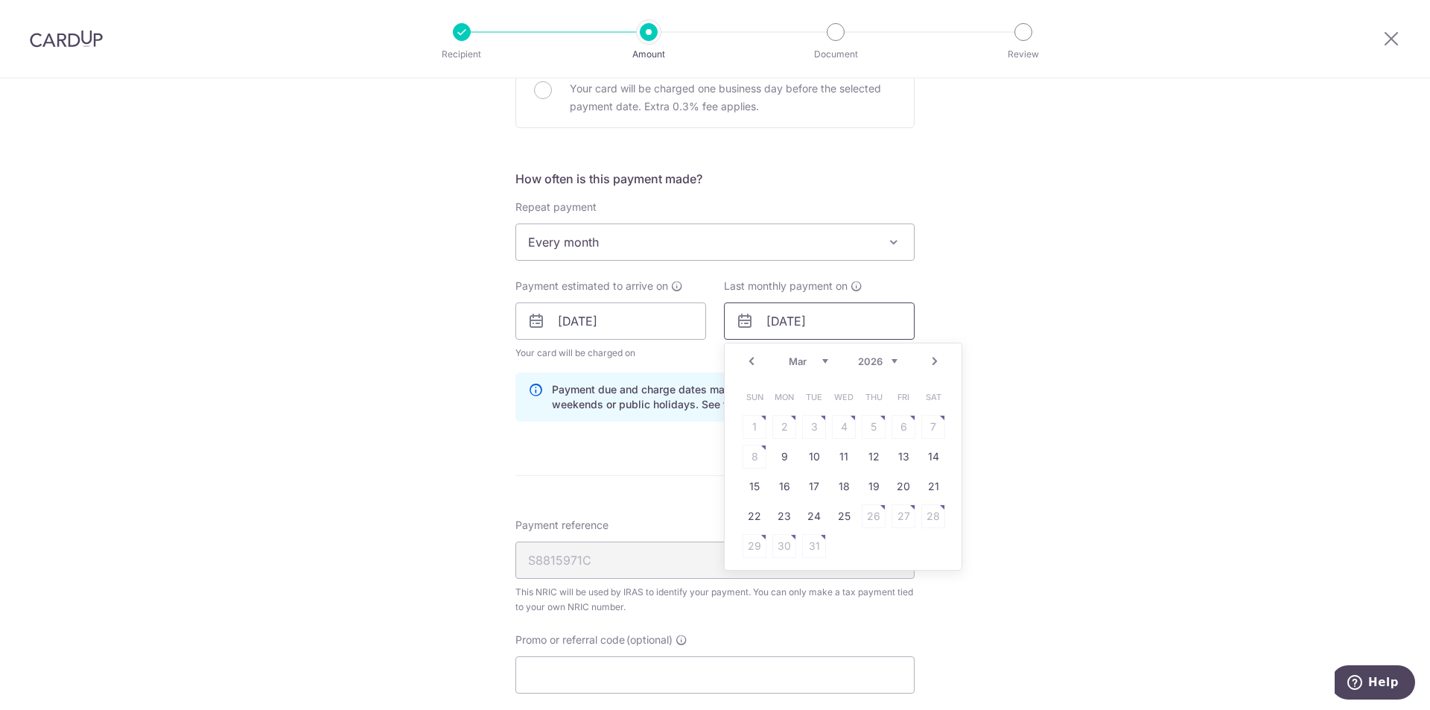
scroll to position [521, 0]
click at [927, 362] on link "Next" at bounding box center [935, 361] width 18 height 18
click at [870, 452] on table "Sun Mon Tue Wed Thu Fri Sat 1 2 3 4 5 6 7 8 9 10 11 12 13 14 15 16 17 18 19 20 …" at bounding box center [844, 470] width 209 height 179
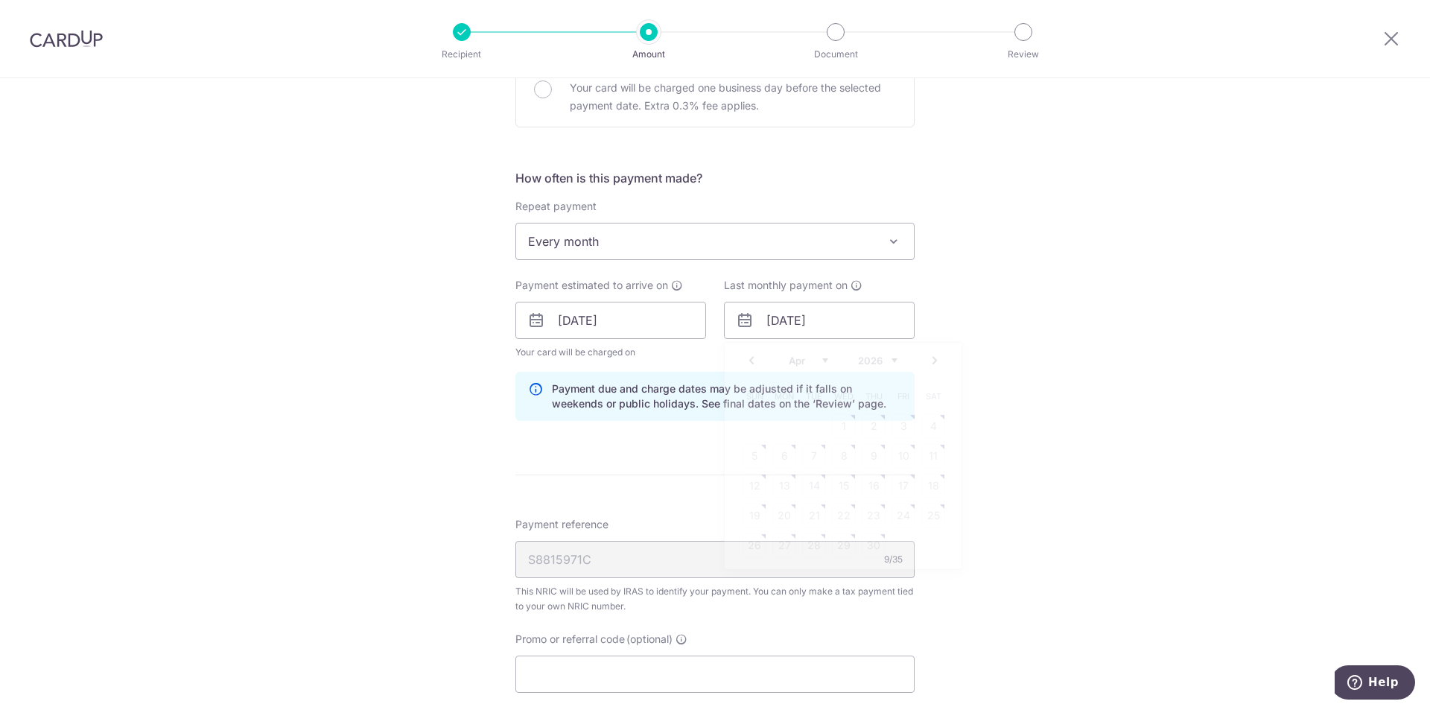
click at [1049, 402] on div "Tell us more about your payment Enter one-time or monthly payment amount SGD 60…" at bounding box center [715, 279] width 1430 height 1444
